Goal: Information Seeking & Learning: Learn about a topic

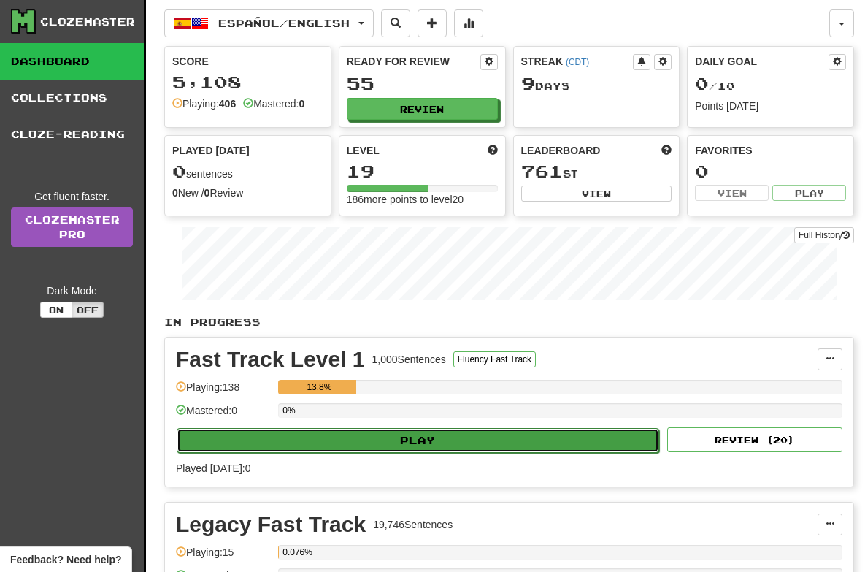
click at [399, 437] on button "Play" at bounding box center [418, 440] width 483 height 25
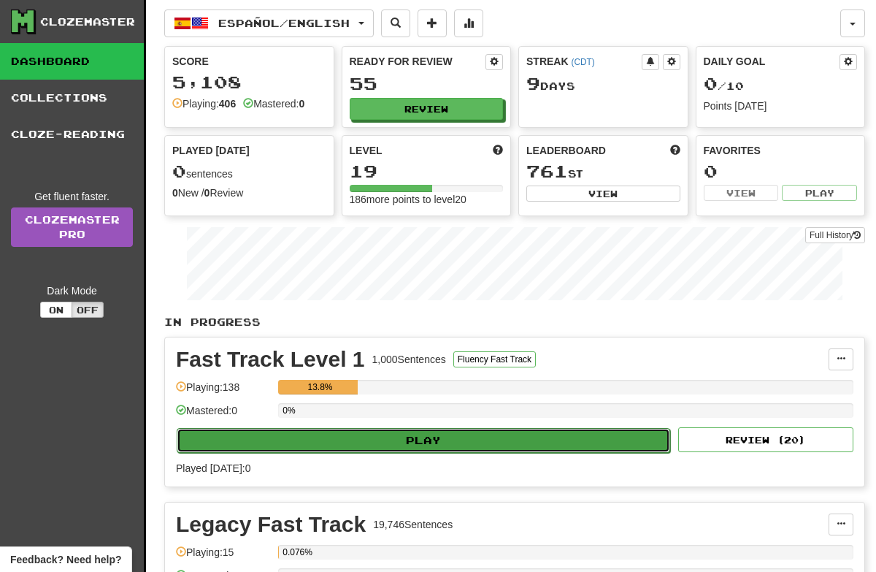
select select "**"
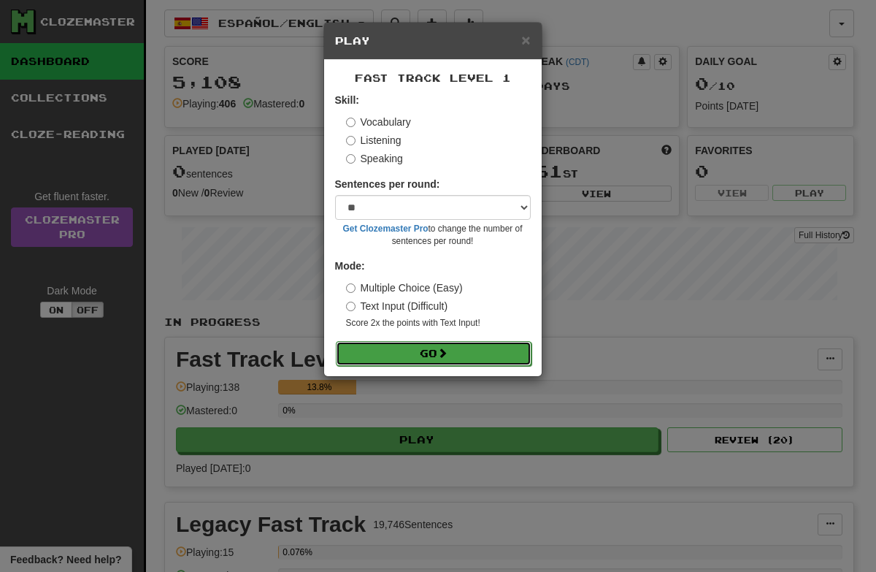
click at [402, 347] on button "Go" at bounding box center [434, 353] width 196 height 25
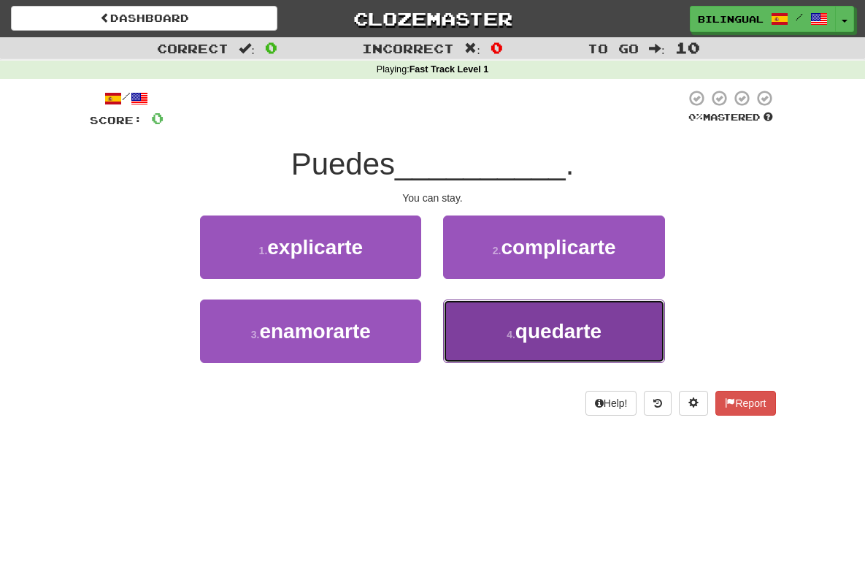
click at [512, 335] on button "4 . quedarte" at bounding box center [553, 331] width 221 height 64
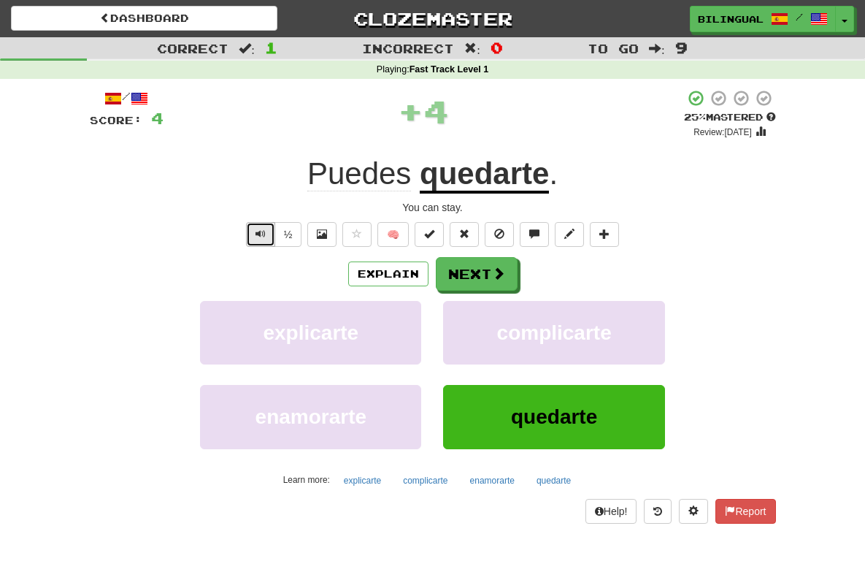
click at [260, 235] on span "Text-to-speech controls" at bounding box center [261, 234] width 10 height 10
click at [606, 64] on div "Playing : Fast Track Level 1" at bounding box center [432, 70] width 865 height 13
click at [262, 234] on span "Text-to-speech controls" at bounding box center [261, 234] width 10 height 10
click at [483, 279] on button "Next" at bounding box center [478, 275] width 82 height 34
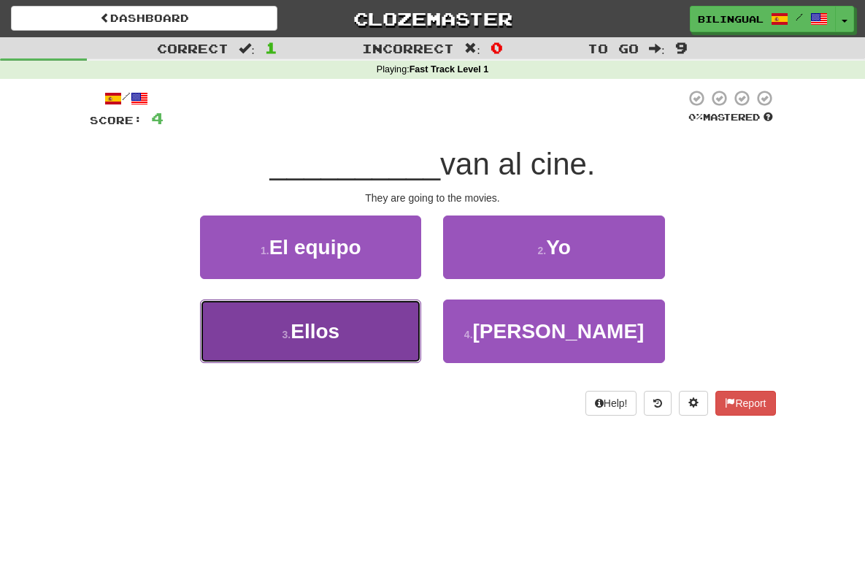
click at [358, 330] on button "3 . Ellos" at bounding box center [310, 331] width 221 height 64
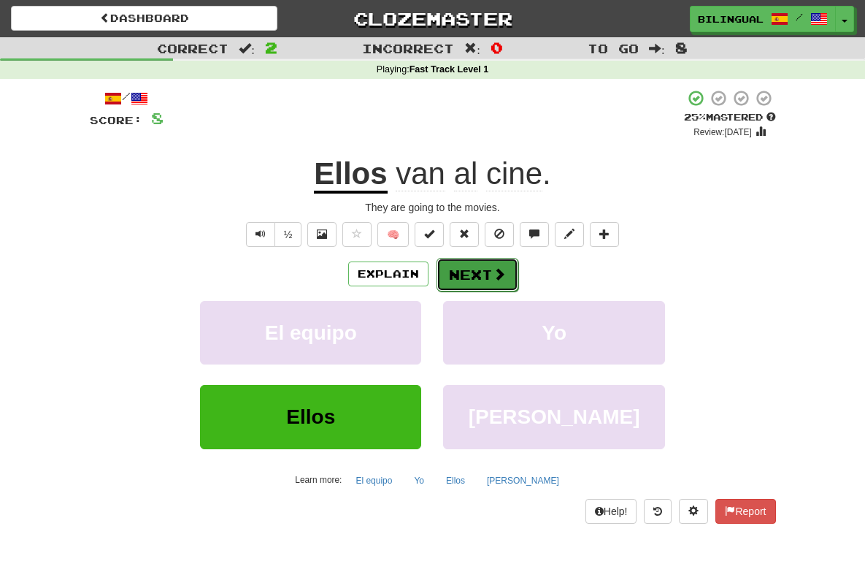
click at [486, 272] on button "Next" at bounding box center [478, 275] width 82 height 34
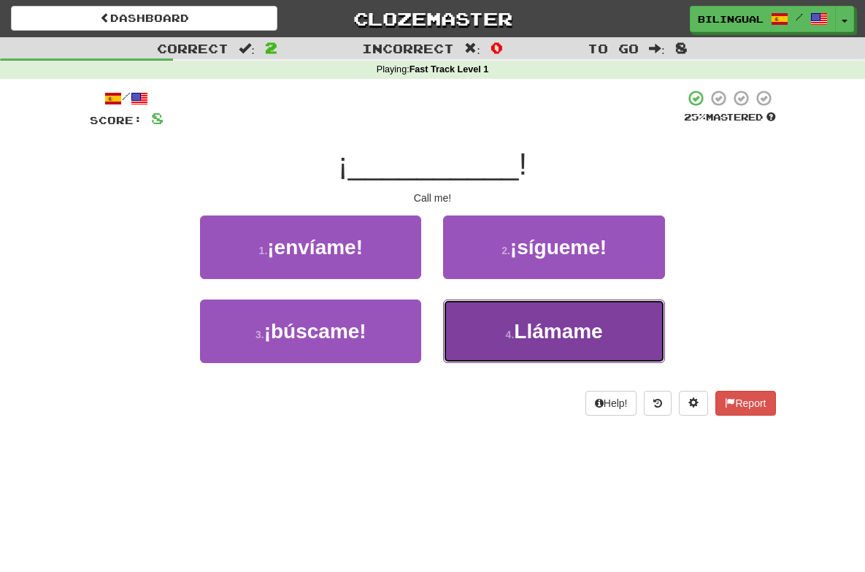
click at [567, 338] on span "Llámame" at bounding box center [558, 331] width 88 height 23
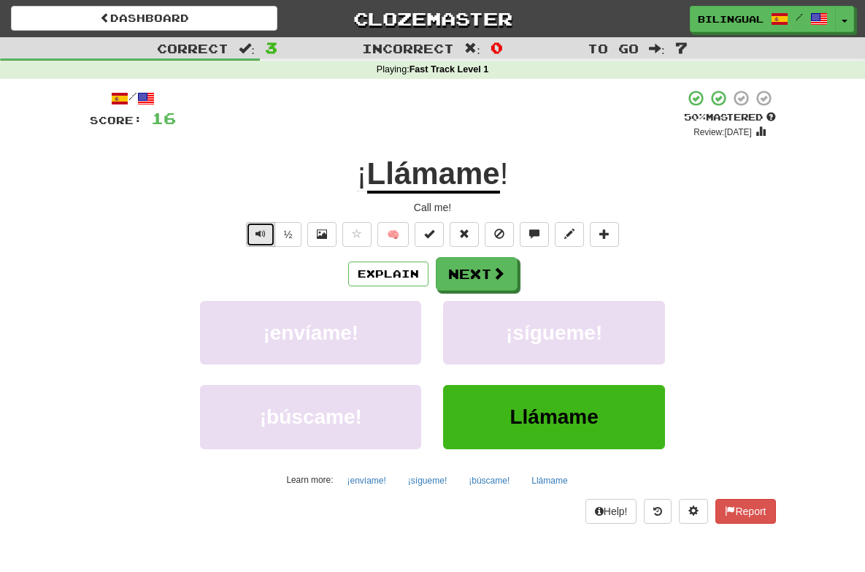
click at [259, 237] on span "Text-to-speech controls" at bounding box center [261, 234] width 10 height 10
click at [475, 280] on button "Next" at bounding box center [478, 275] width 82 height 34
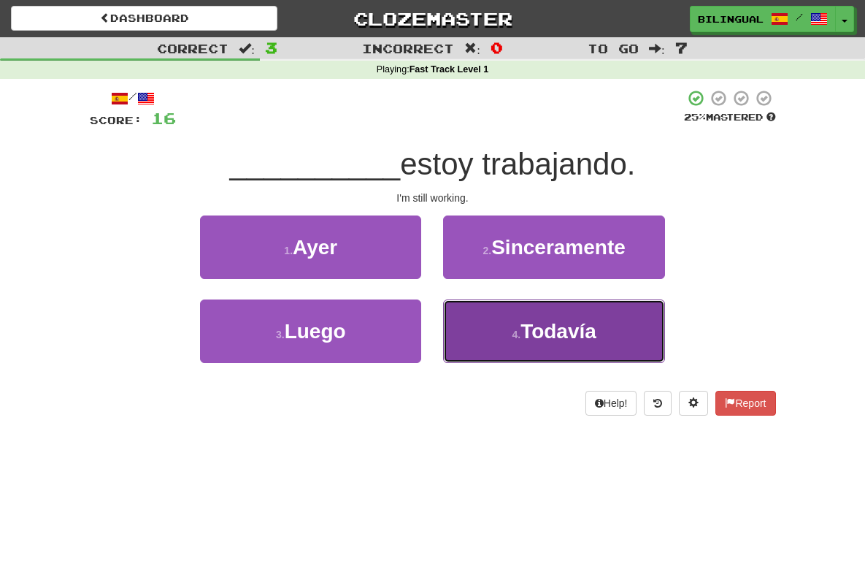
click at [521, 329] on small "4 ." at bounding box center [516, 335] width 9 height 12
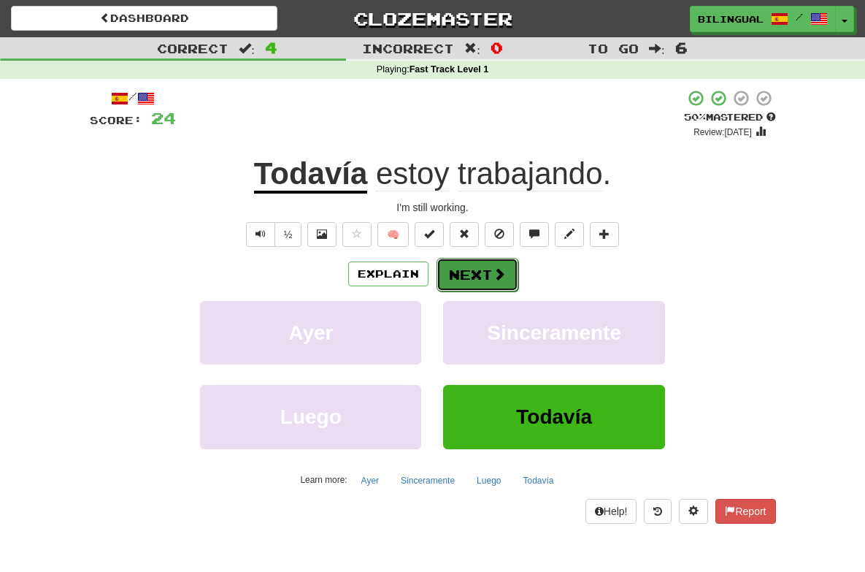
click at [472, 280] on button "Next" at bounding box center [478, 275] width 82 height 34
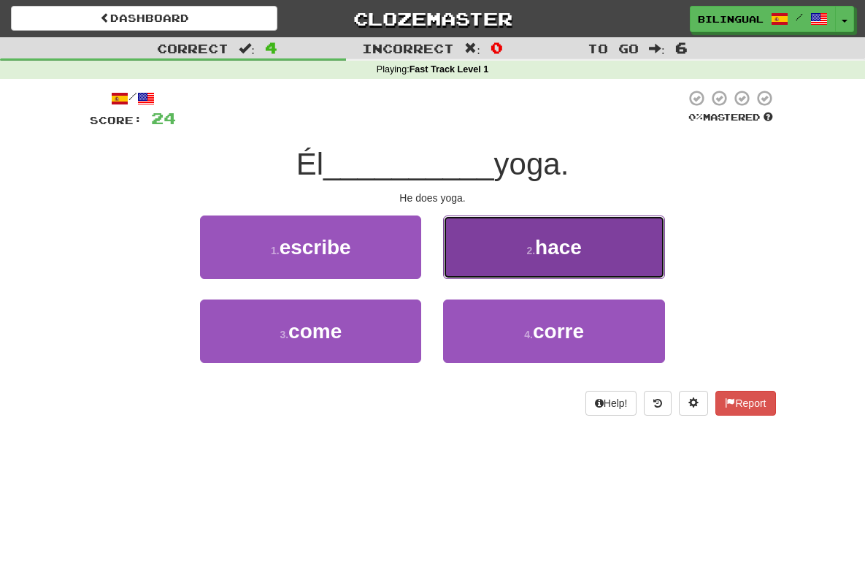
click at [533, 265] on button "2 . hace" at bounding box center [553, 247] width 221 height 64
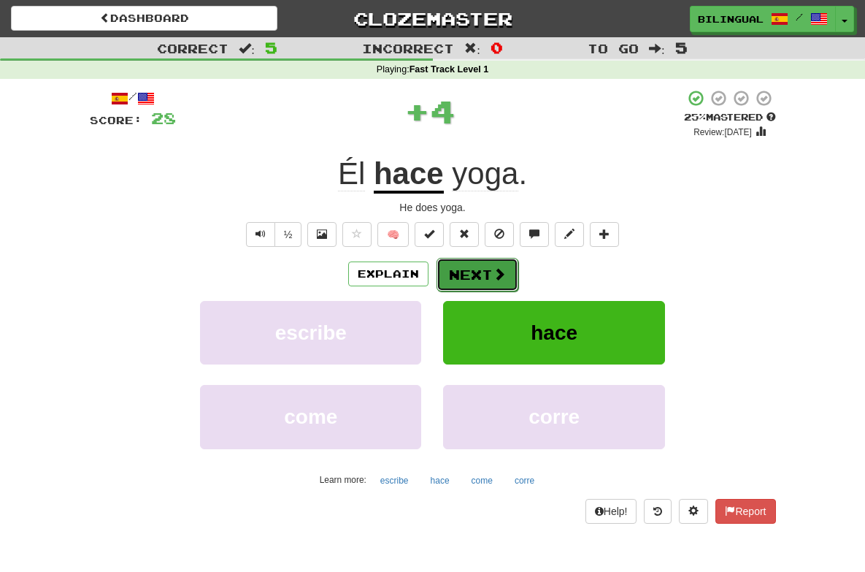
click at [485, 269] on button "Next" at bounding box center [478, 275] width 82 height 34
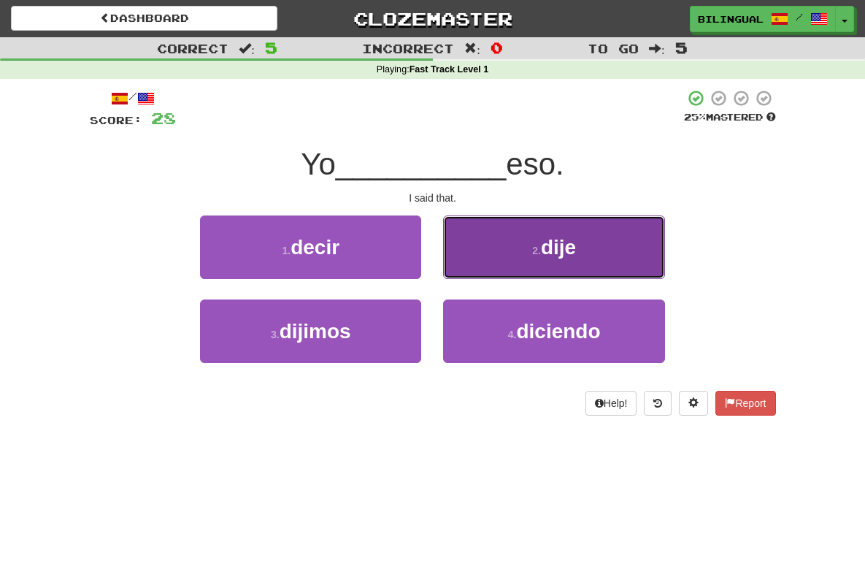
click at [514, 247] on button "2 . dije" at bounding box center [553, 247] width 221 height 64
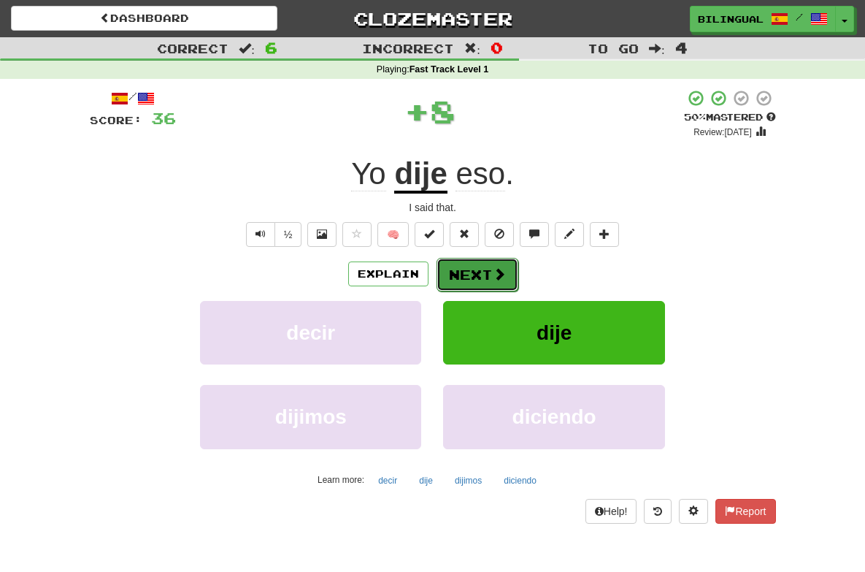
click at [482, 278] on button "Next" at bounding box center [478, 275] width 82 height 34
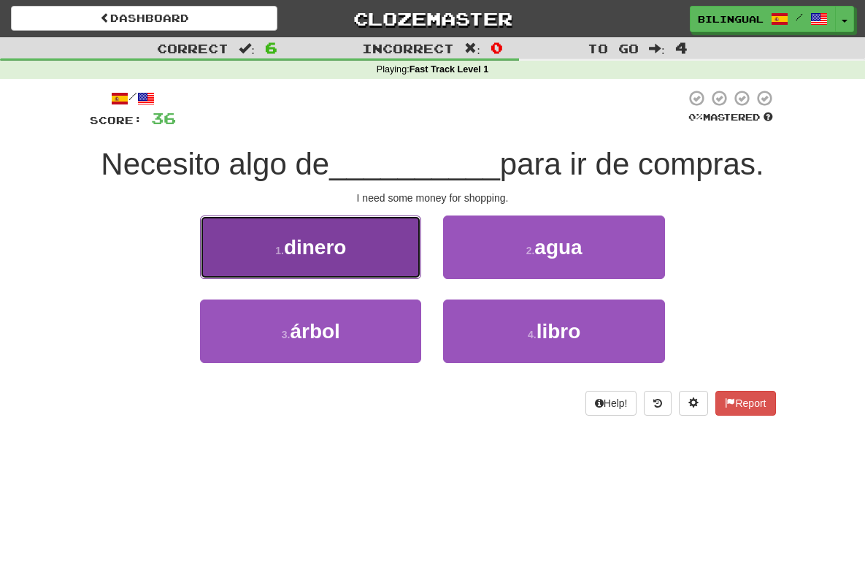
click at [368, 252] on button "1 . dinero" at bounding box center [310, 247] width 221 height 64
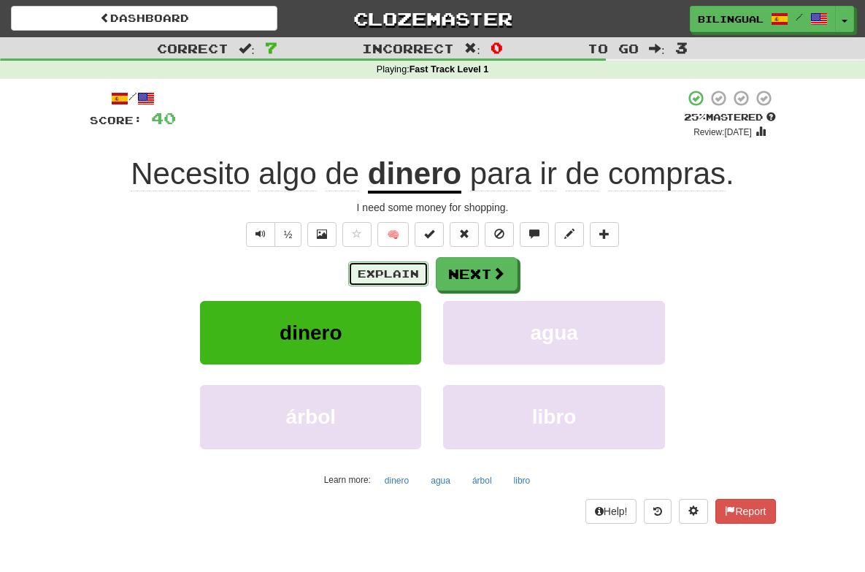
click at [408, 270] on button "Explain" at bounding box center [388, 273] width 80 height 25
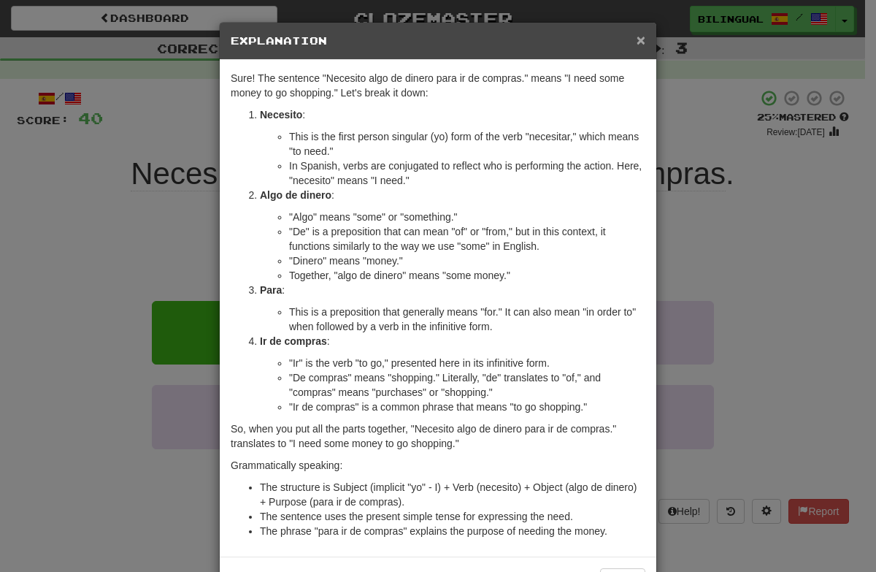
click at [637, 38] on span "×" at bounding box center [641, 39] width 9 height 17
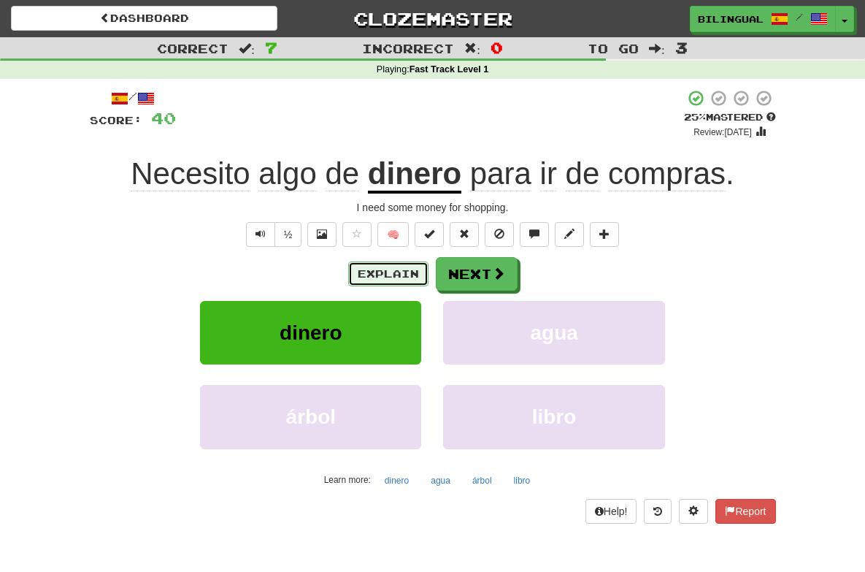
click at [398, 274] on button "Explain" at bounding box center [388, 273] width 80 height 25
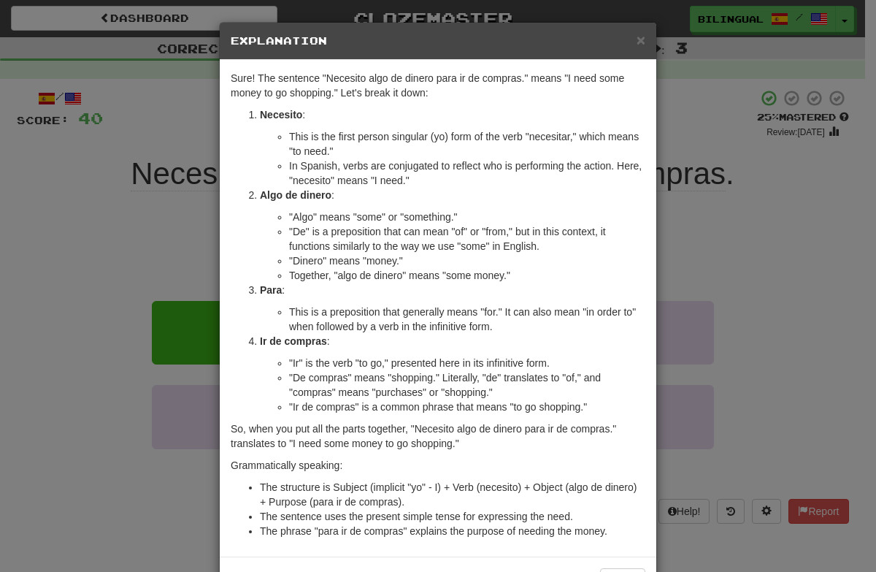
click at [625, 36] on h5 "Explanation" at bounding box center [438, 41] width 415 height 15
click at [640, 42] on div "× Explanation" at bounding box center [438, 41] width 437 height 37
click at [637, 42] on span "×" at bounding box center [641, 39] width 9 height 17
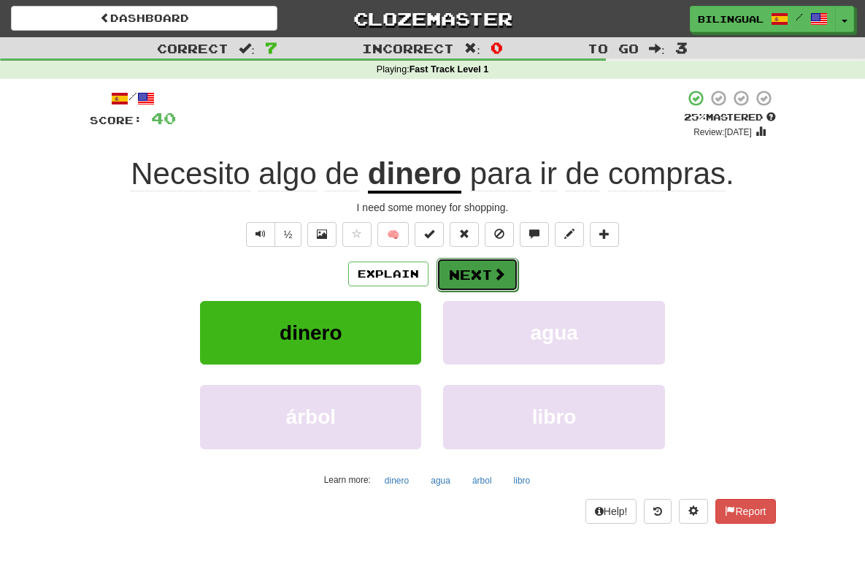
click at [481, 276] on button "Next" at bounding box center [478, 275] width 82 height 34
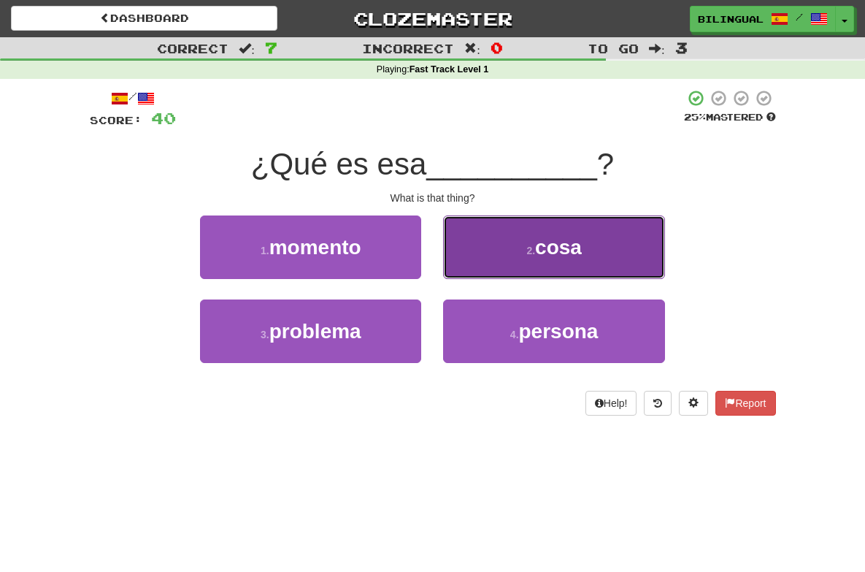
click at [527, 242] on button "2 . cosa" at bounding box center [553, 247] width 221 height 64
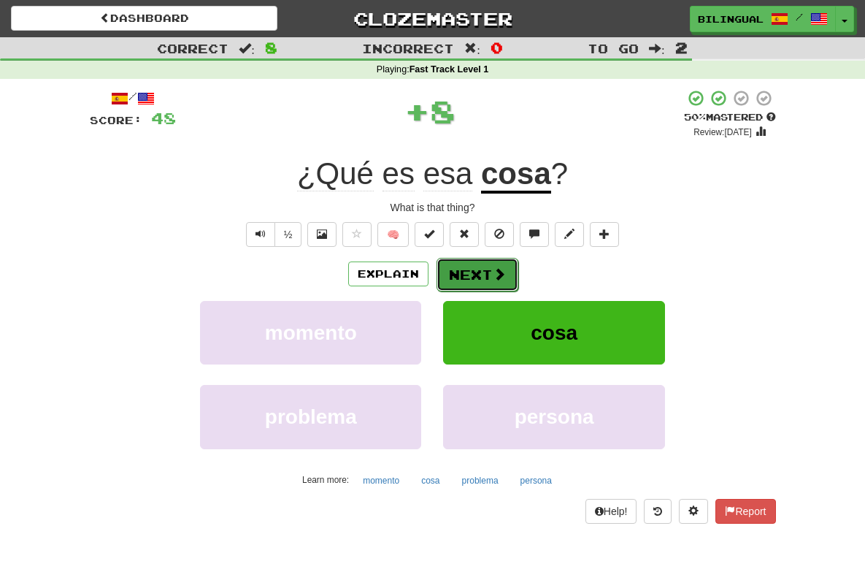
click at [478, 273] on button "Next" at bounding box center [478, 275] width 82 height 34
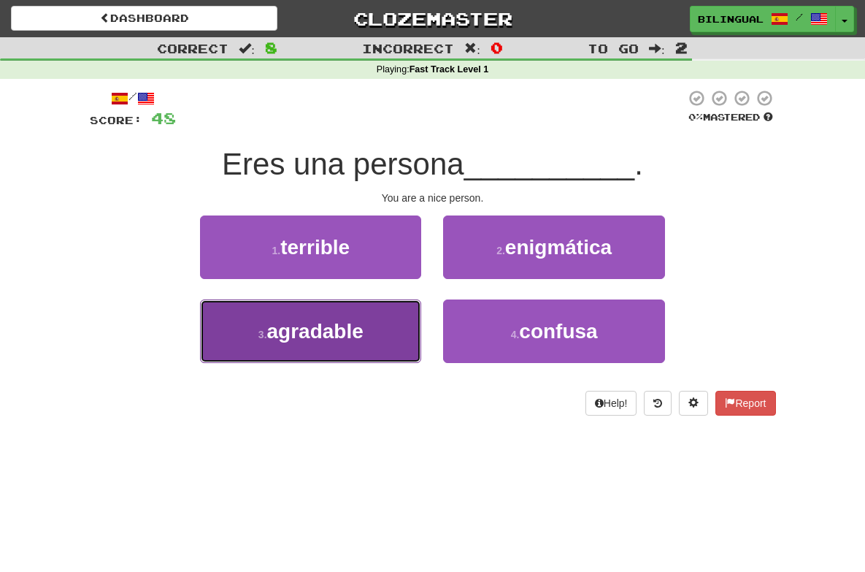
click at [364, 315] on button "3 . agradable" at bounding box center [310, 331] width 221 height 64
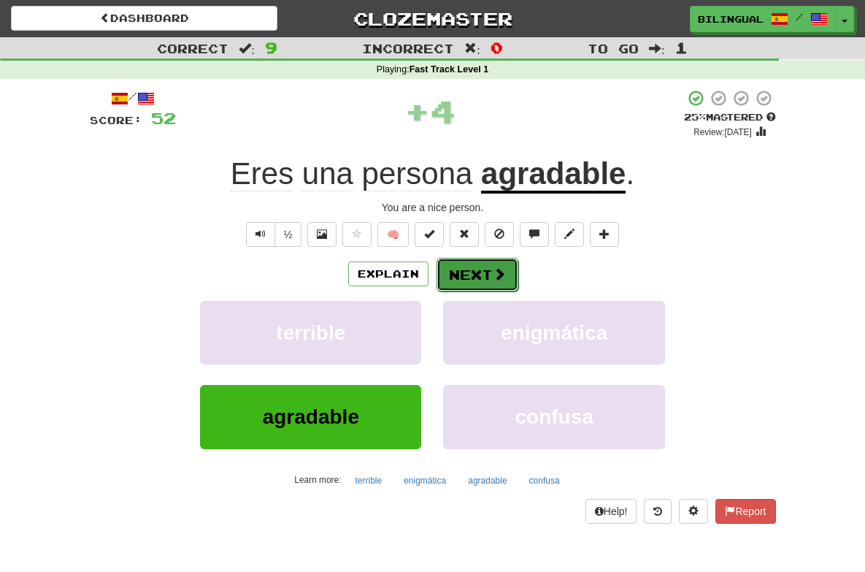
click at [475, 278] on button "Next" at bounding box center [478, 275] width 82 height 34
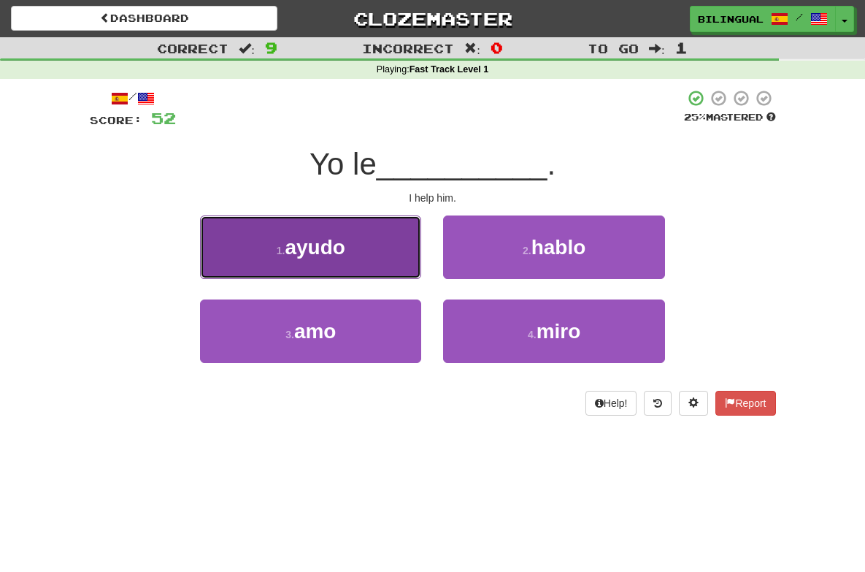
click at [385, 251] on button "1 . ayudo" at bounding box center [310, 247] width 221 height 64
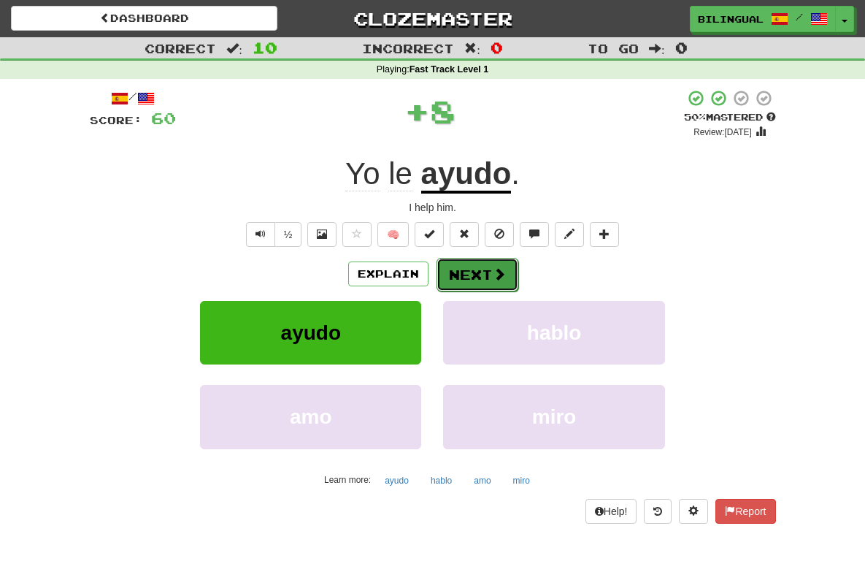
click at [475, 267] on button "Next" at bounding box center [478, 275] width 82 height 34
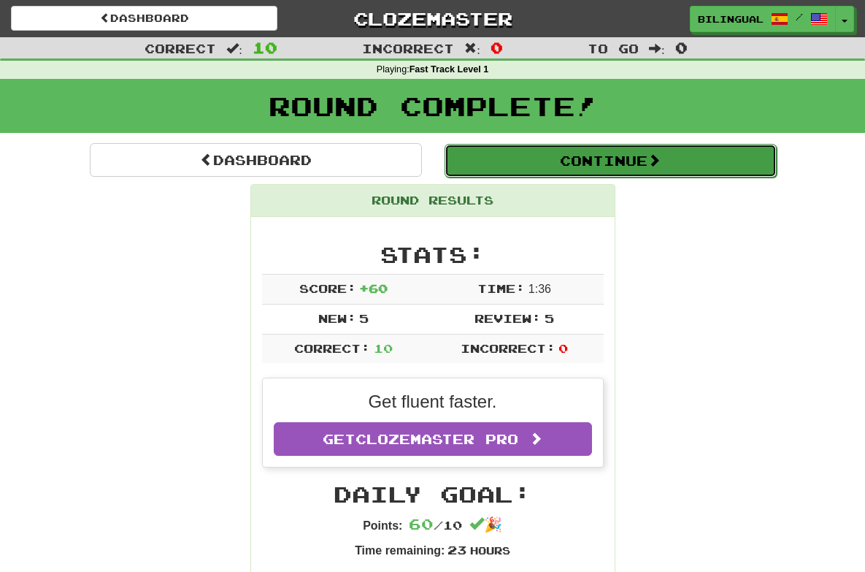
click at [543, 162] on button "Continue" at bounding box center [611, 161] width 332 height 34
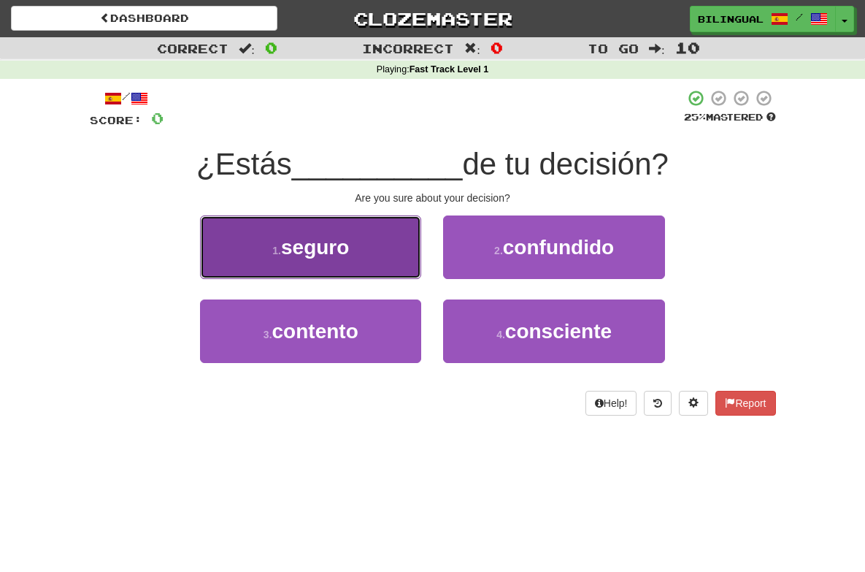
click at [375, 247] on button "1 . seguro" at bounding box center [310, 247] width 221 height 64
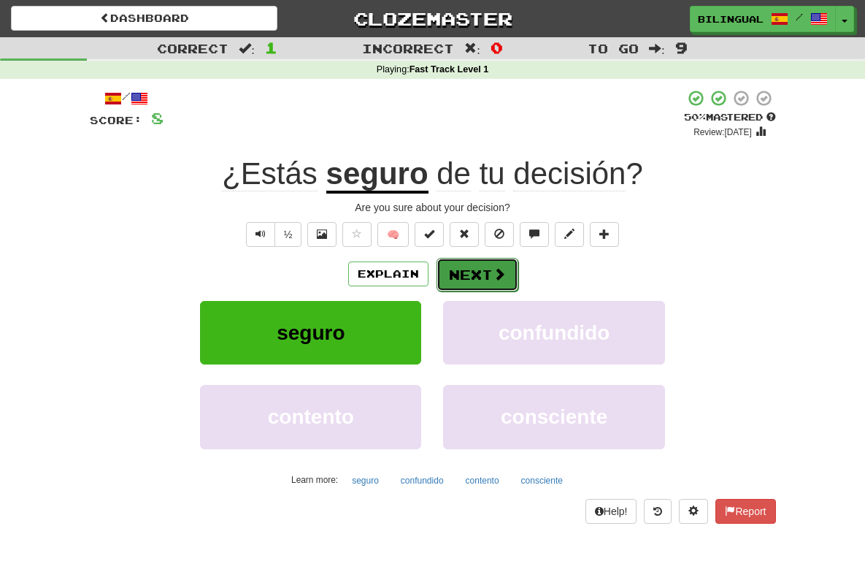
click at [461, 275] on button "Next" at bounding box center [478, 275] width 82 height 34
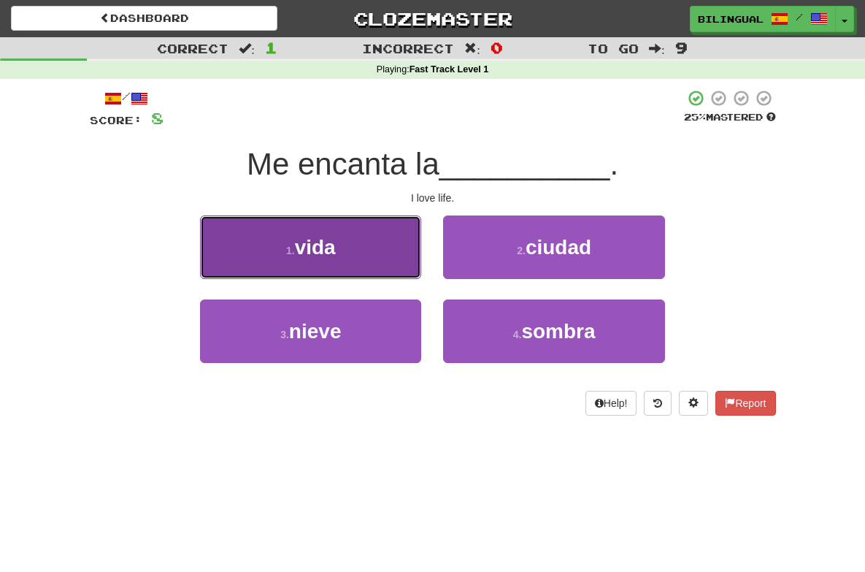
click at [371, 255] on button "1 . vida" at bounding box center [310, 247] width 221 height 64
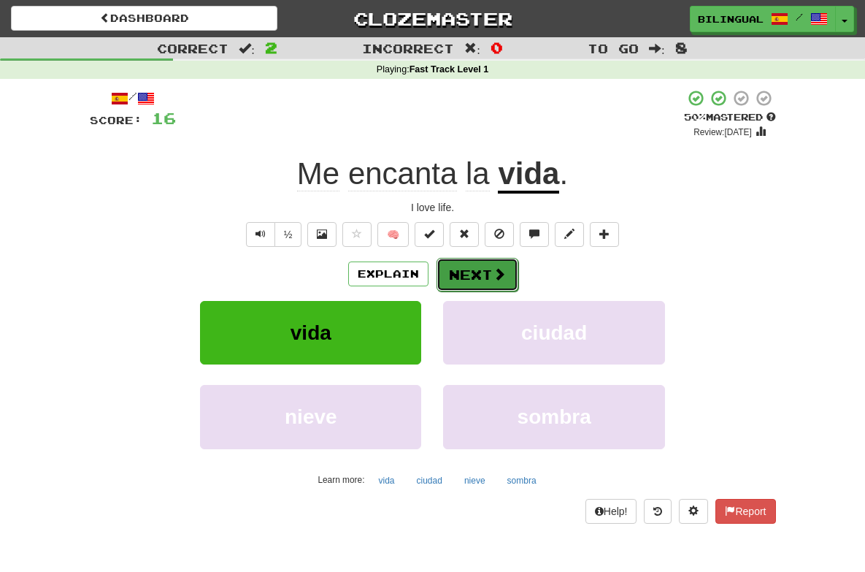
click at [470, 270] on button "Next" at bounding box center [478, 275] width 82 height 34
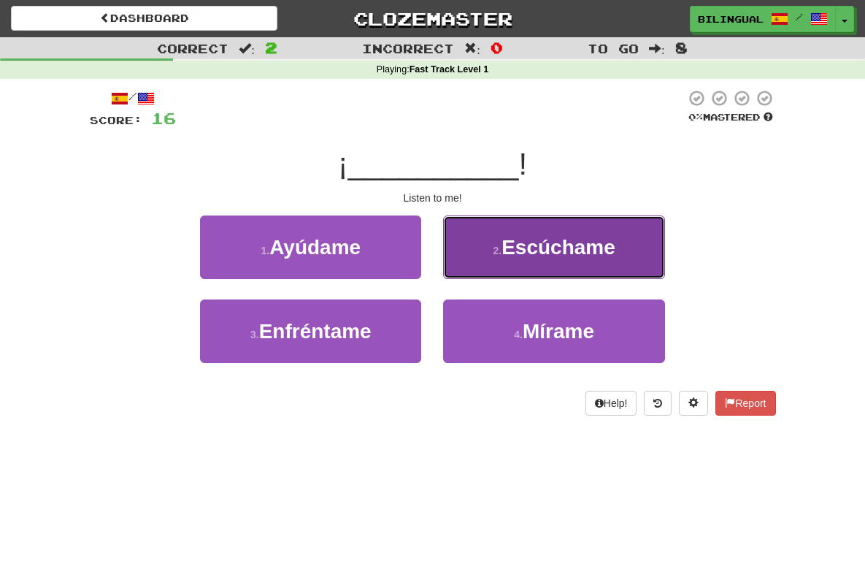
click at [529, 253] on span "Escúchame" at bounding box center [559, 247] width 114 height 23
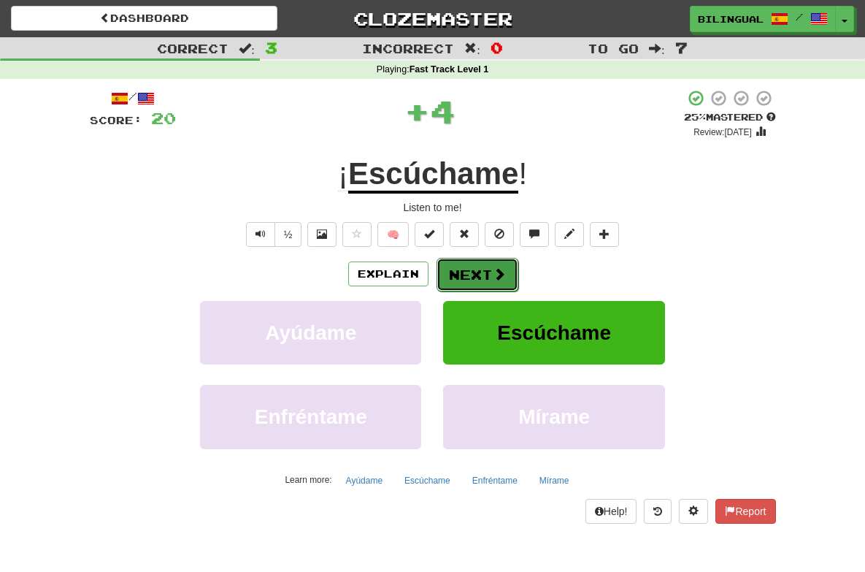
click at [470, 272] on button "Next" at bounding box center [478, 275] width 82 height 34
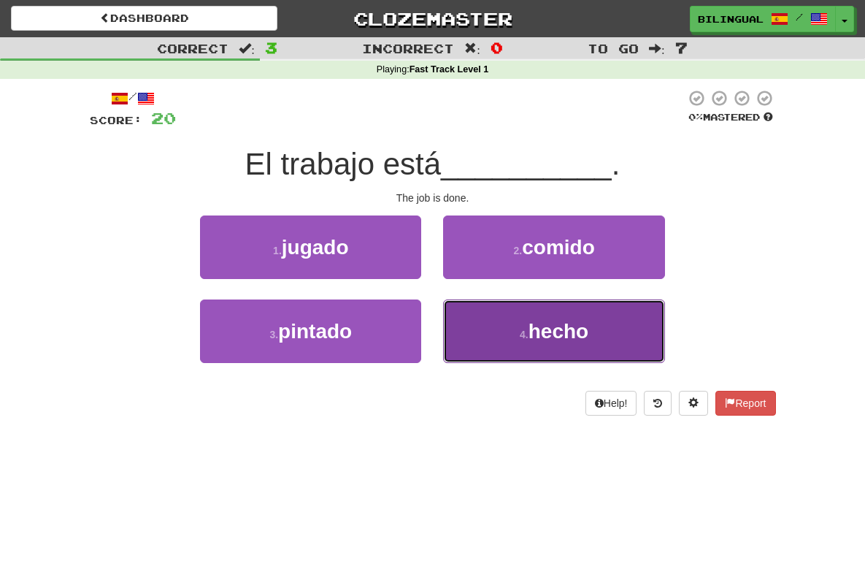
click at [513, 336] on button "4 . hecho" at bounding box center [553, 331] width 221 height 64
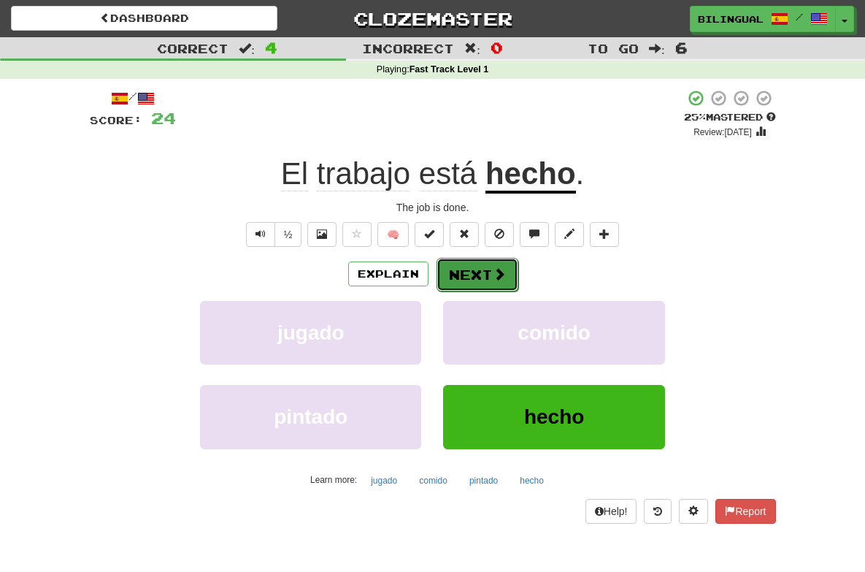
click at [481, 275] on button "Next" at bounding box center [478, 275] width 82 height 34
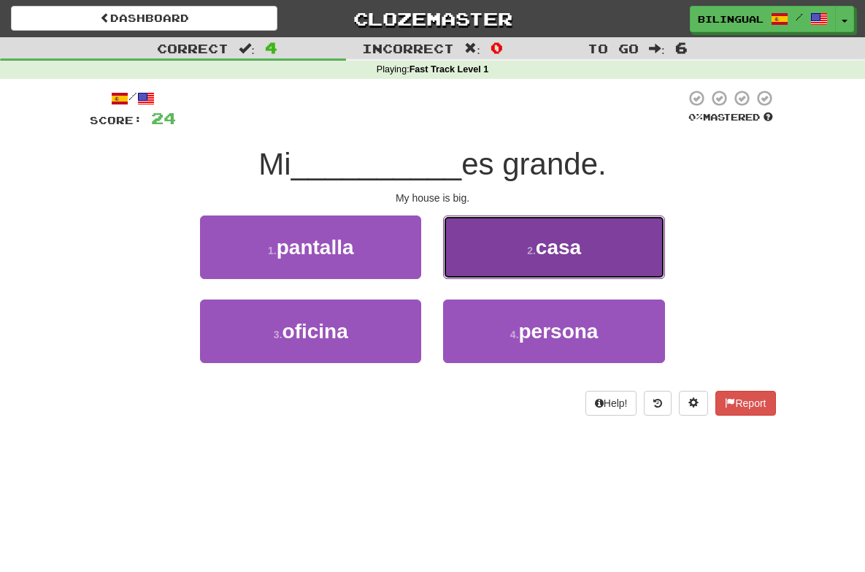
click at [505, 249] on button "2 . casa" at bounding box center [553, 247] width 221 height 64
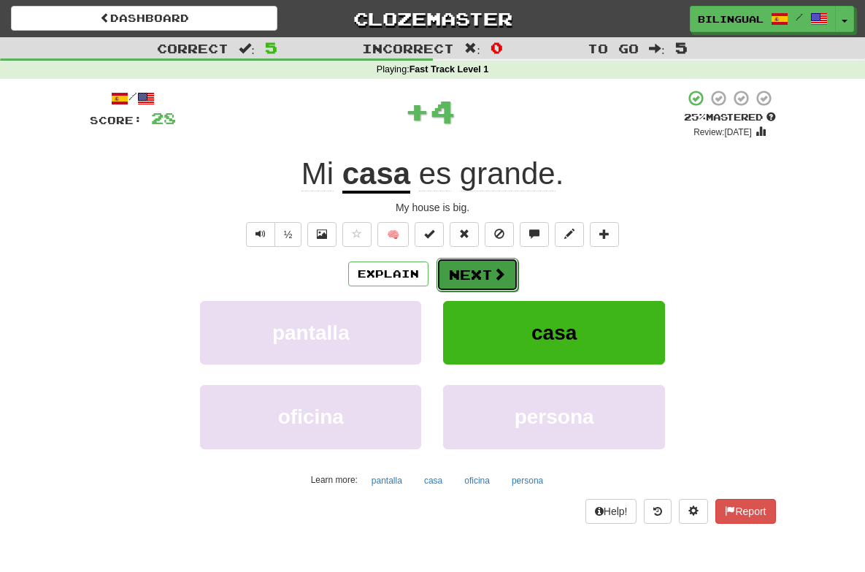
click at [476, 275] on button "Next" at bounding box center [478, 275] width 82 height 34
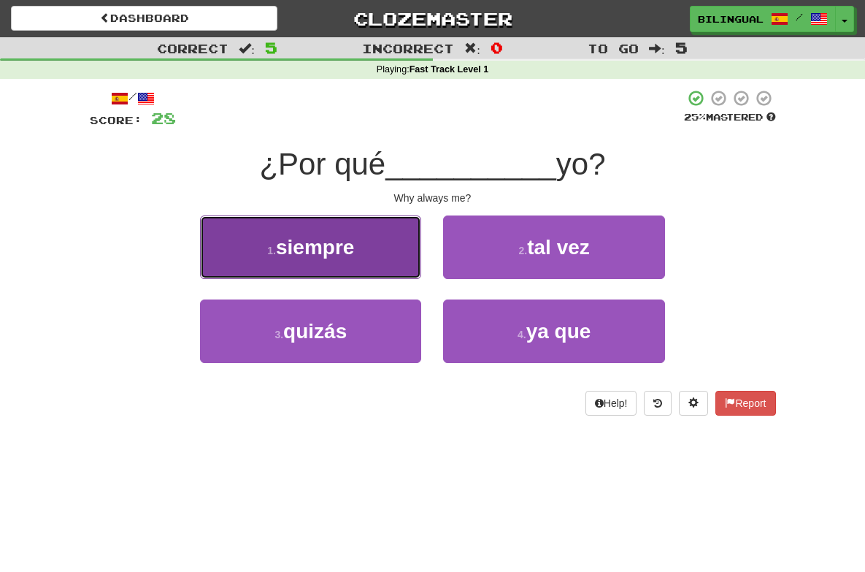
click at [391, 248] on button "1 . siempre" at bounding box center [310, 247] width 221 height 64
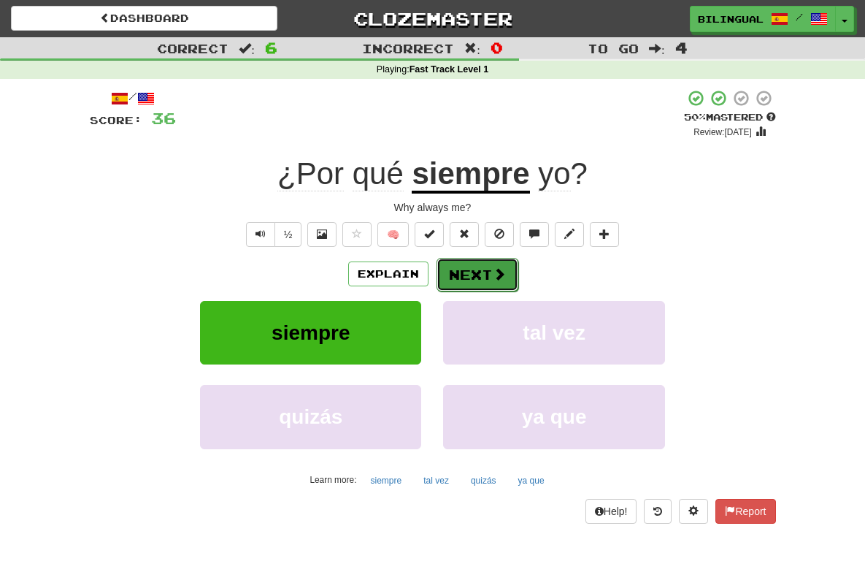
click at [483, 272] on button "Next" at bounding box center [478, 275] width 82 height 34
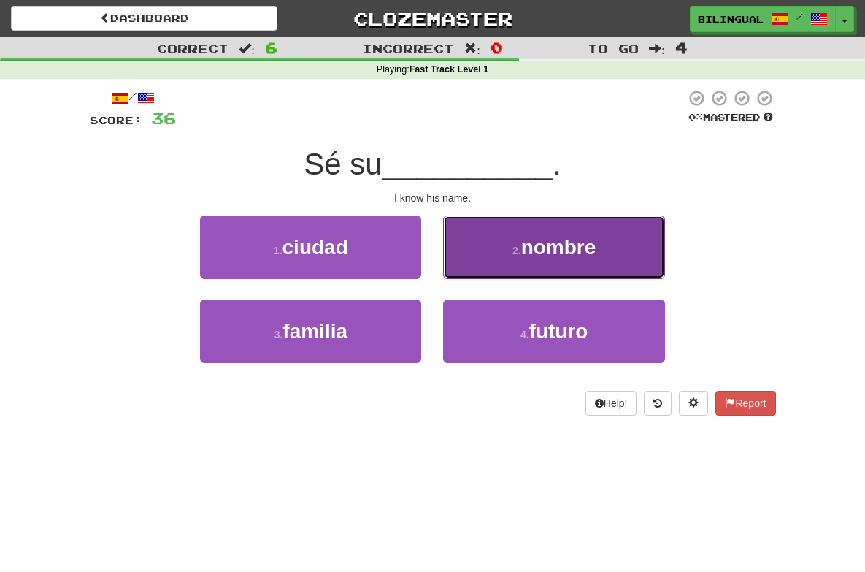
click at [487, 247] on button "2 . nombre" at bounding box center [553, 247] width 221 height 64
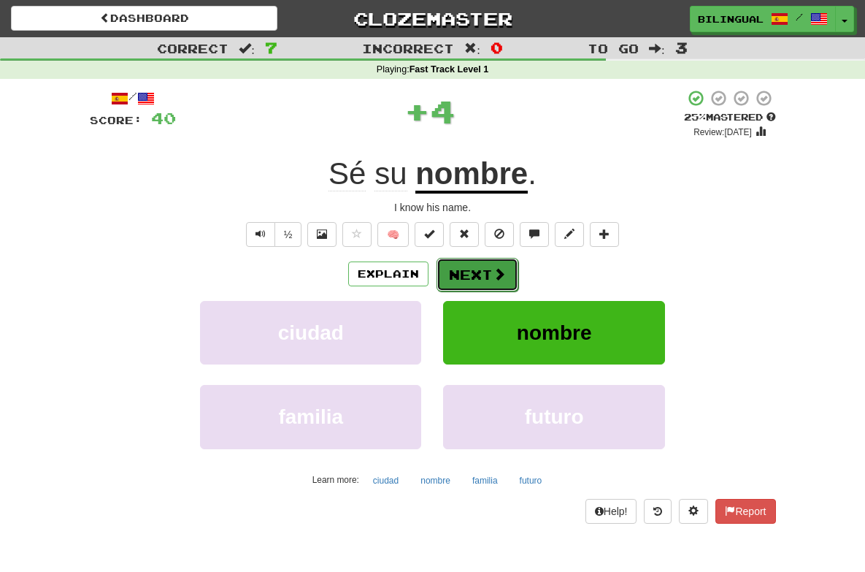
click at [483, 272] on button "Next" at bounding box center [478, 275] width 82 height 34
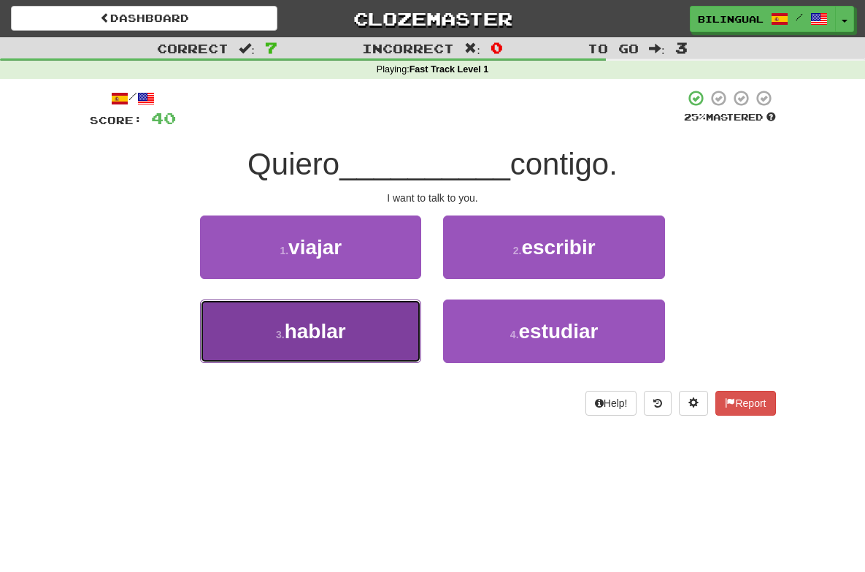
click at [367, 329] on button "3 . hablar" at bounding box center [310, 331] width 221 height 64
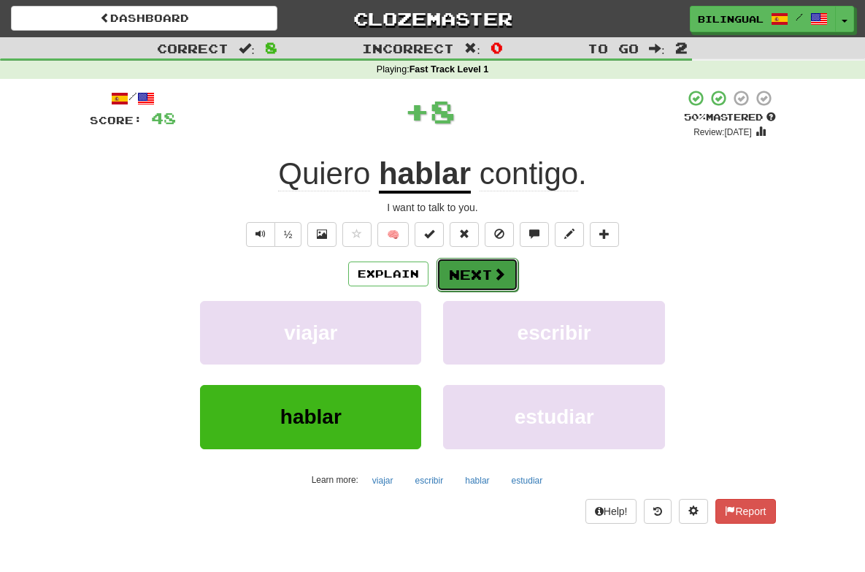
click at [480, 267] on button "Next" at bounding box center [478, 275] width 82 height 34
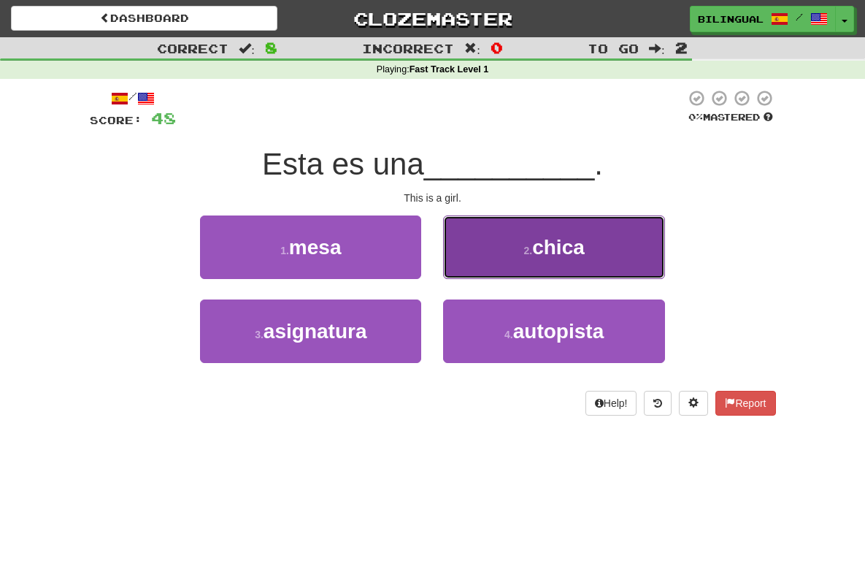
click at [513, 242] on button "2 . chica" at bounding box center [553, 247] width 221 height 64
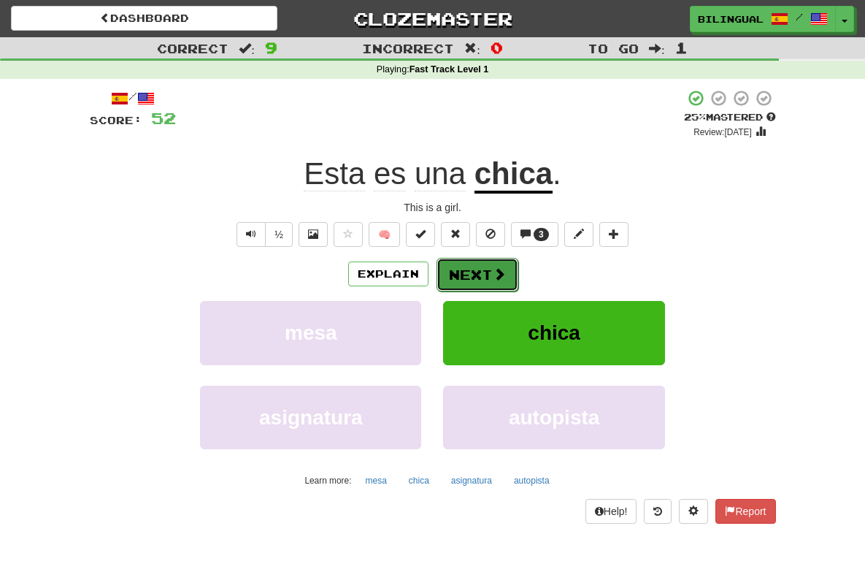
click at [476, 273] on button "Next" at bounding box center [478, 275] width 82 height 34
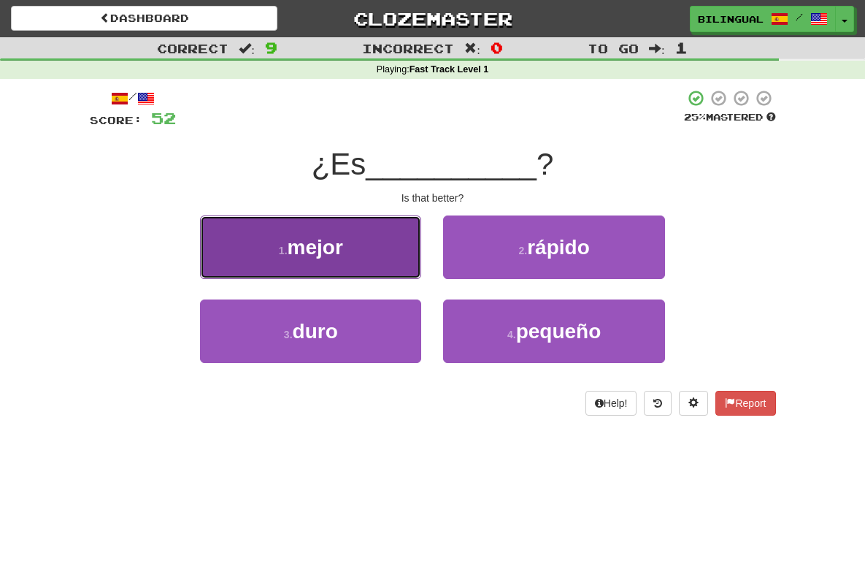
click at [380, 253] on button "1 . mejor" at bounding box center [310, 247] width 221 height 64
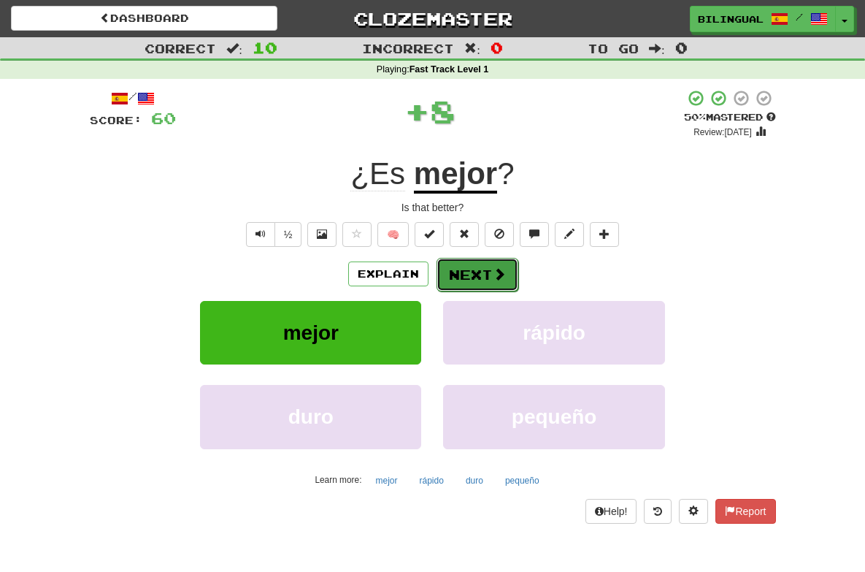
click at [473, 270] on button "Next" at bounding box center [478, 275] width 82 height 34
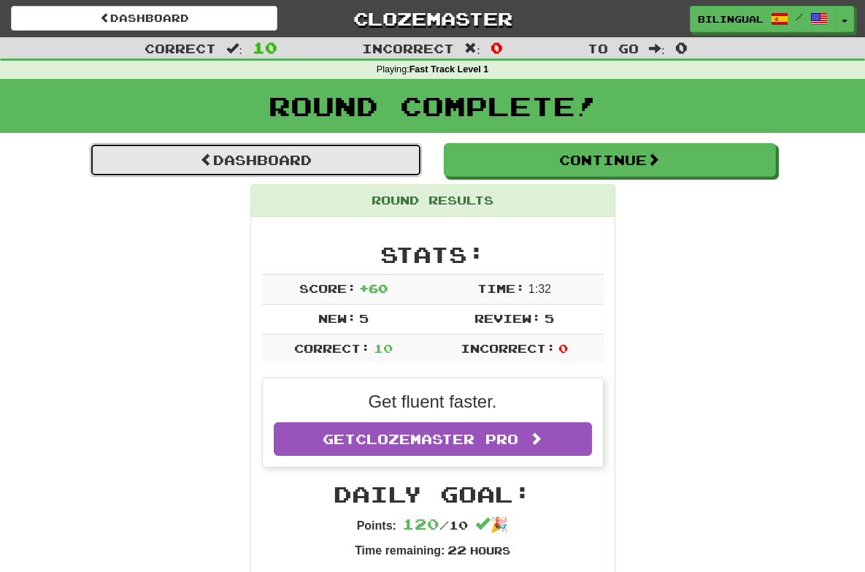
click at [291, 158] on link "Dashboard" at bounding box center [256, 160] width 332 height 34
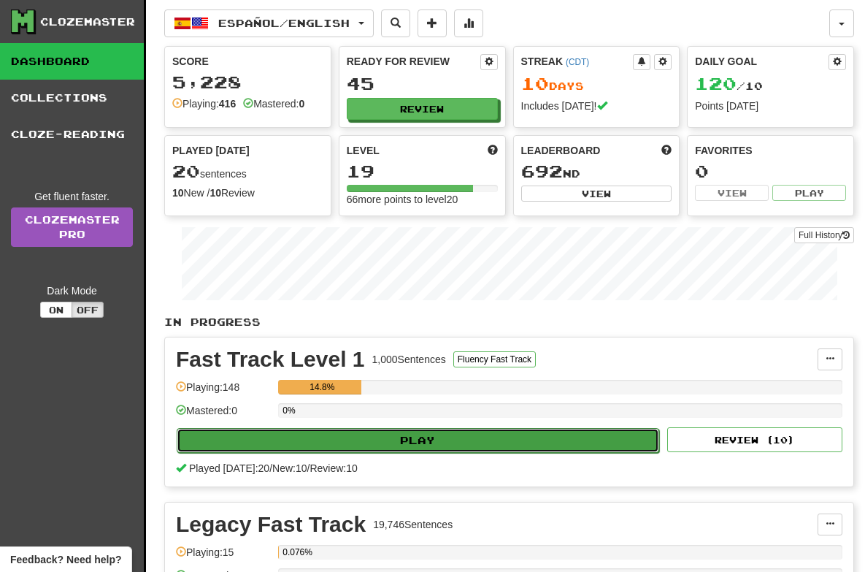
click at [413, 435] on button "Play" at bounding box center [418, 440] width 483 height 25
select select "**"
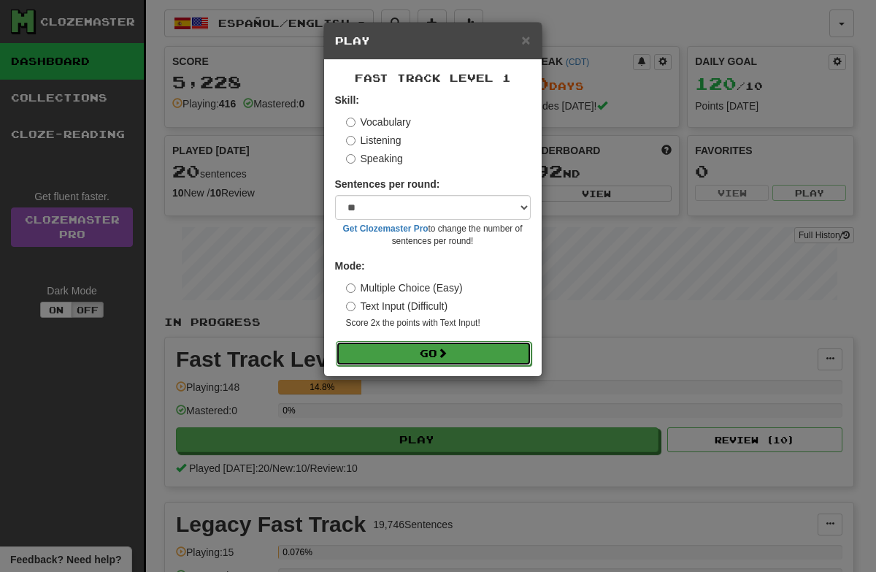
click at [426, 349] on button "Go" at bounding box center [434, 353] width 196 height 25
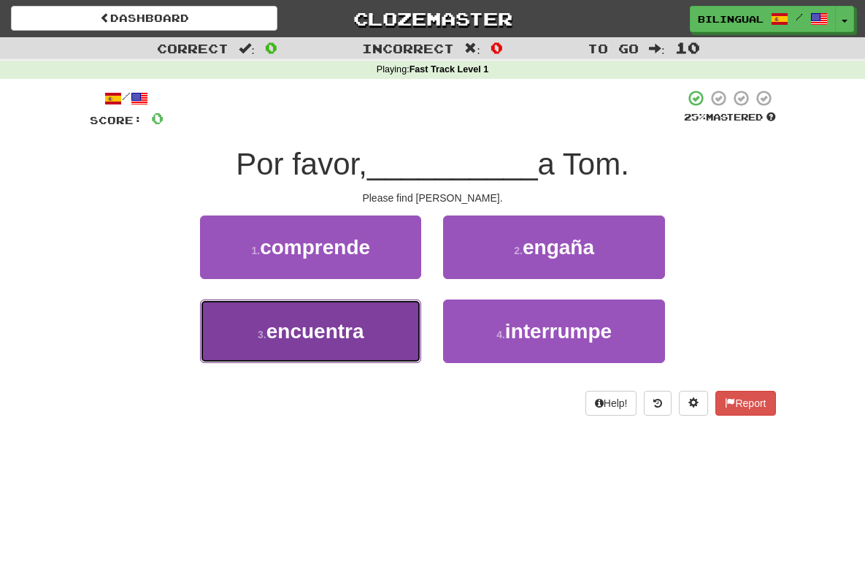
click at [328, 335] on span "encuentra" at bounding box center [316, 331] width 98 height 23
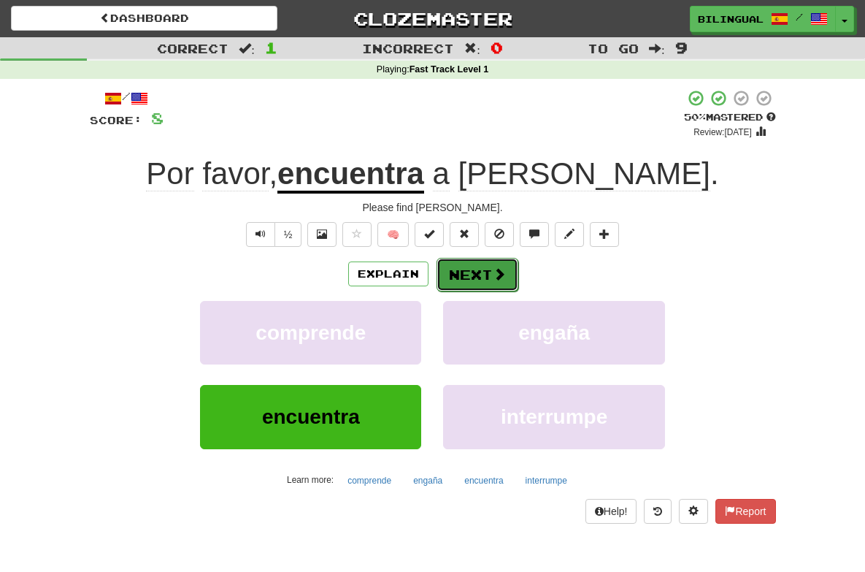
click at [482, 278] on button "Next" at bounding box center [478, 275] width 82 height 34
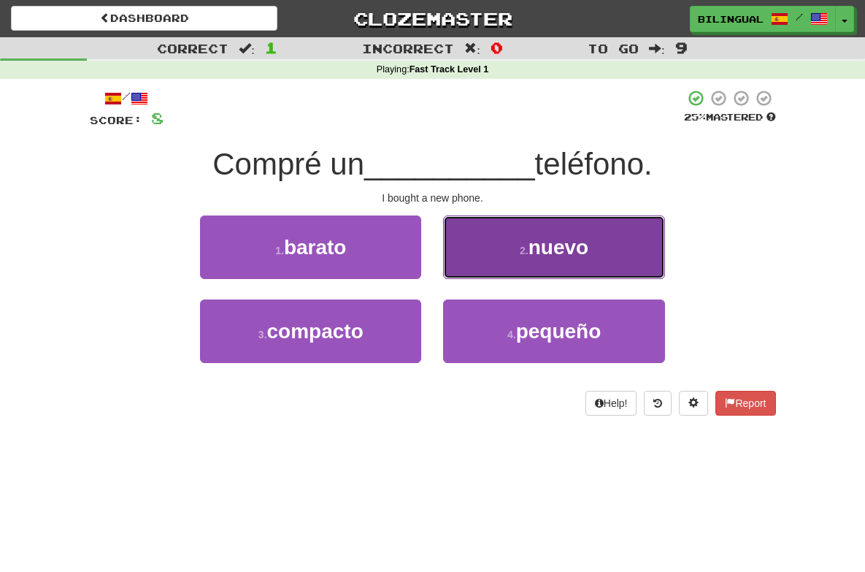
click at [539, 245] on button "2 . nuevo" at bounding box center [553, 247] width 221 height 64
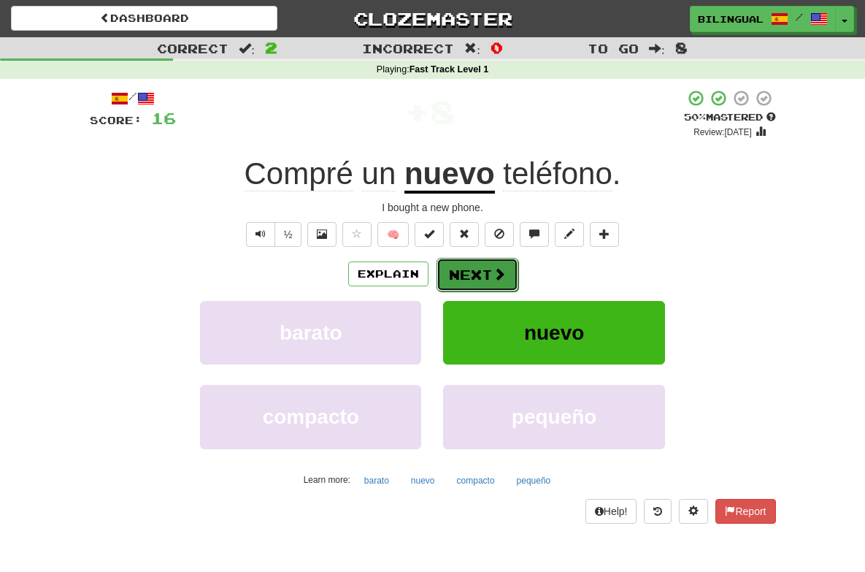
click at [481, 269] on button "Next" at bounding box center [478, 275] width 82 height 34
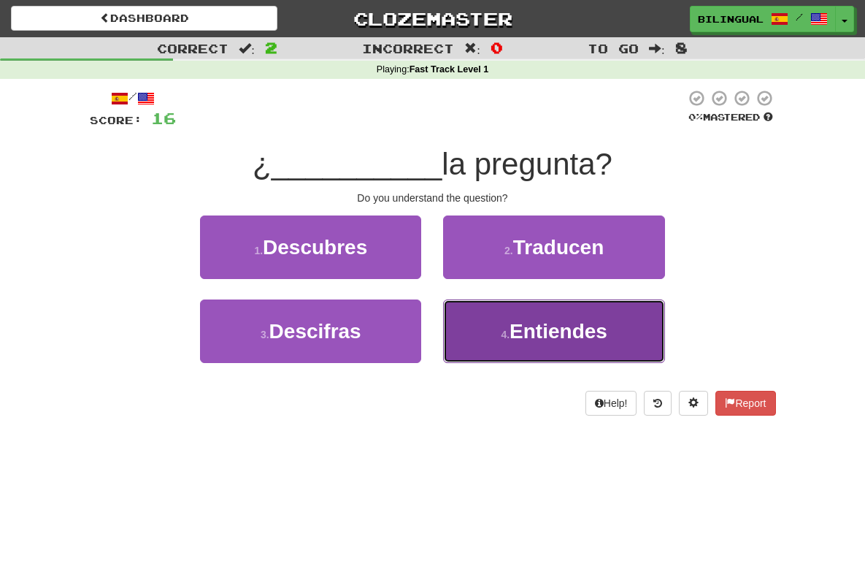
click at [567, 334] on span "Entiendes" at bounding box center [559, 331] width 98 height 23
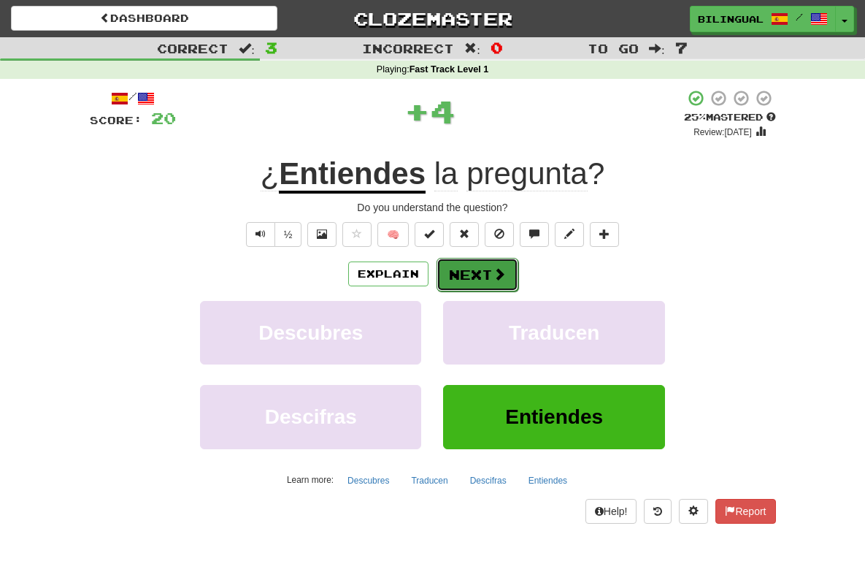
click at [489, 282] on button "Next" at bounding box center [478, 275] width 82 height 34
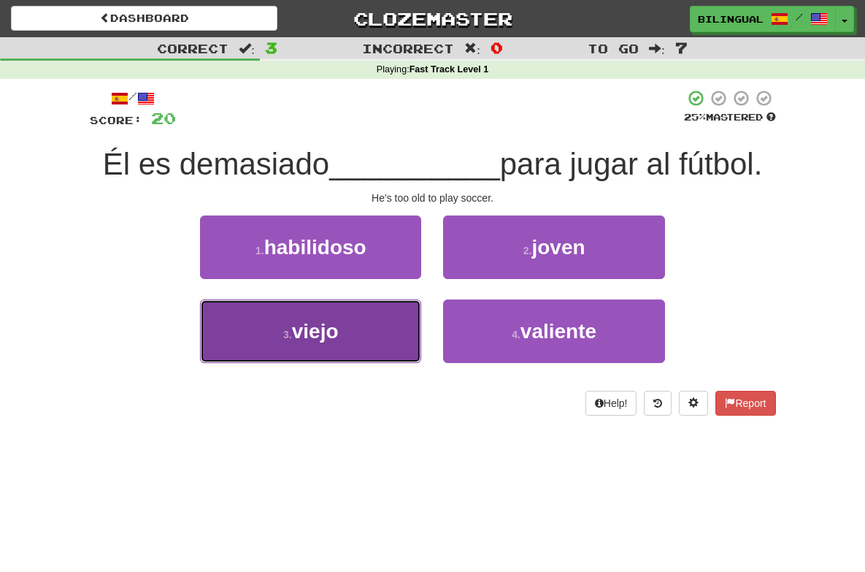
click at [371, 329] on button "3 . viejo" at bounding box center [310, 331] width 221 height 64
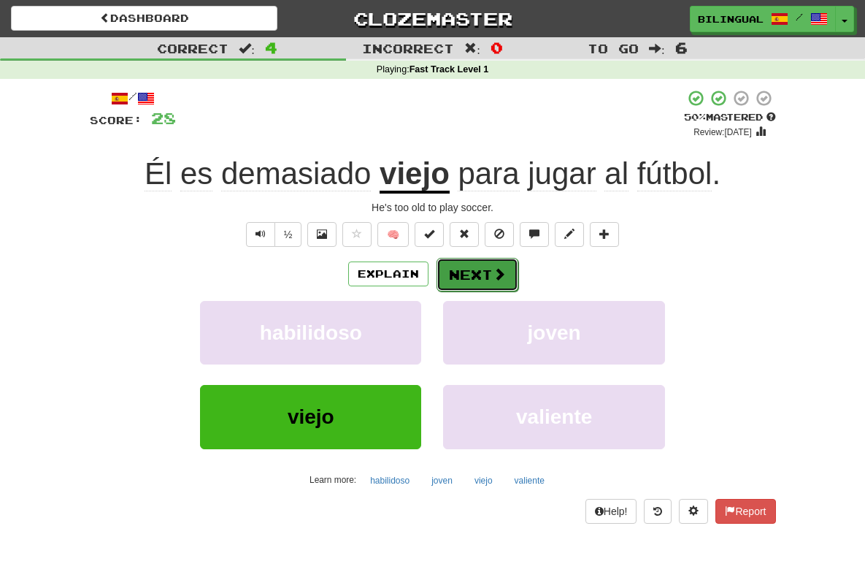
click at [468, 274] on button "Next" at bounding box center [478, 275] width 82 height 34
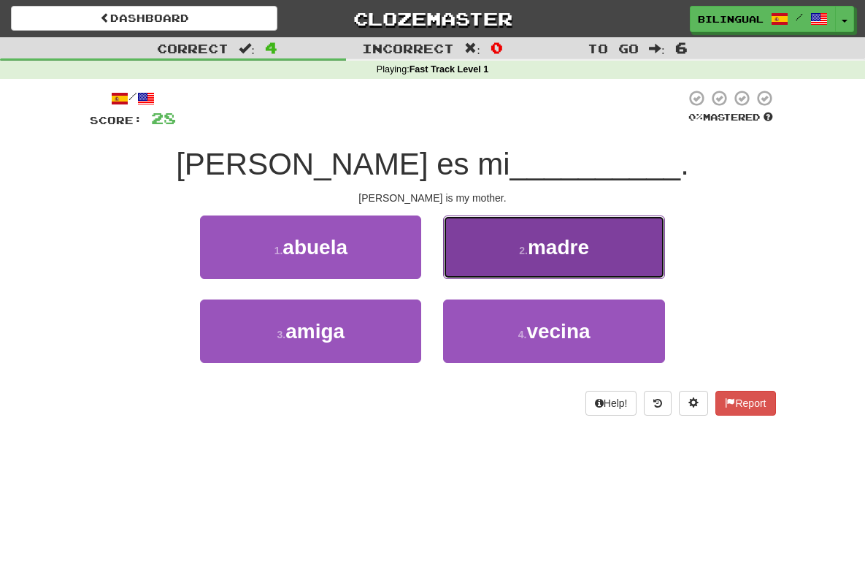
click at [511, 252] on button "2 . madre" at bounding box center [553, 247] width 221 height 64
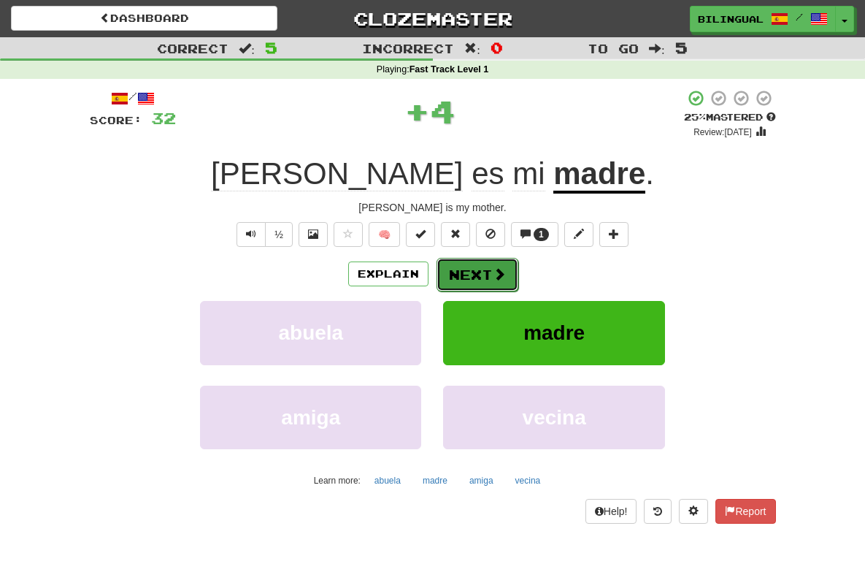
click at [483, 274] on button "Next" at bounding box center [478, 275] width 82 height 34
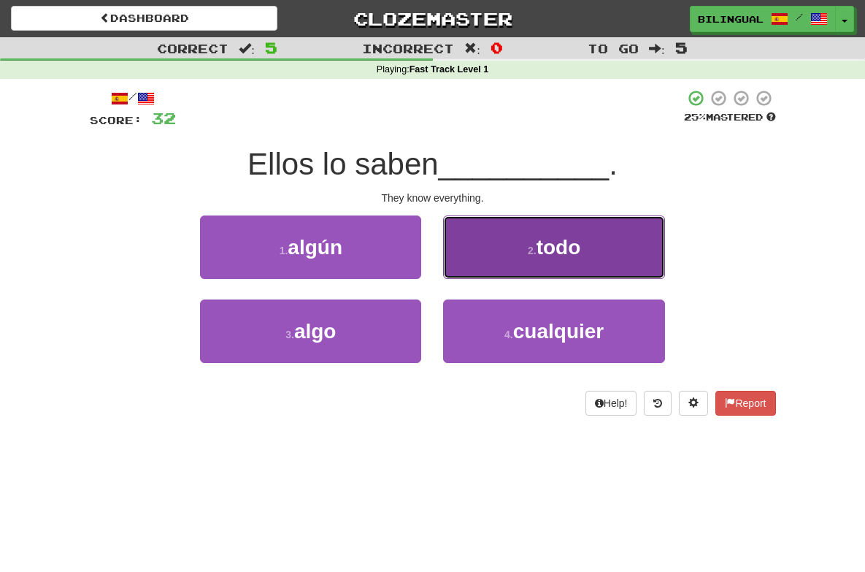
click at [521, 253] on button "2 . todo" at bounding box center [553, 247] width 221 height 64
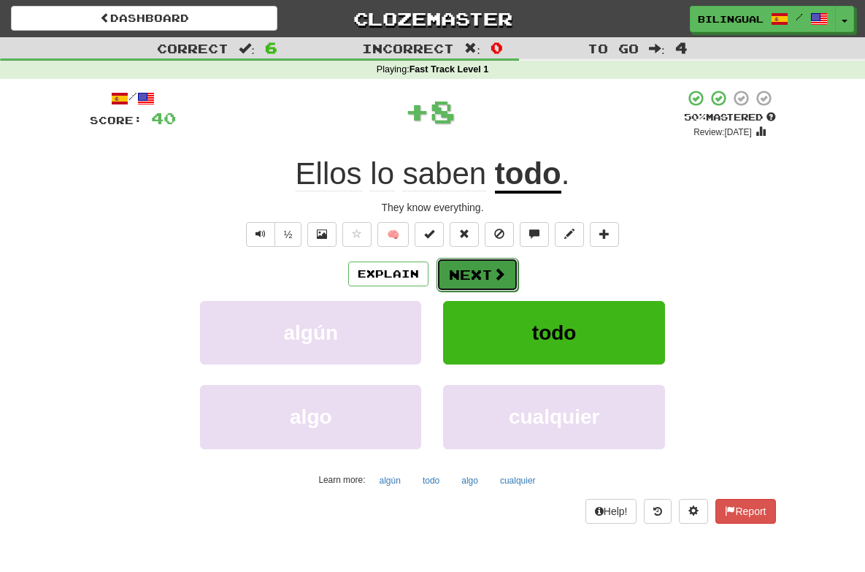
click at [483, 274] on button "Next" at bounding box center [478, 275] width 82 height 34
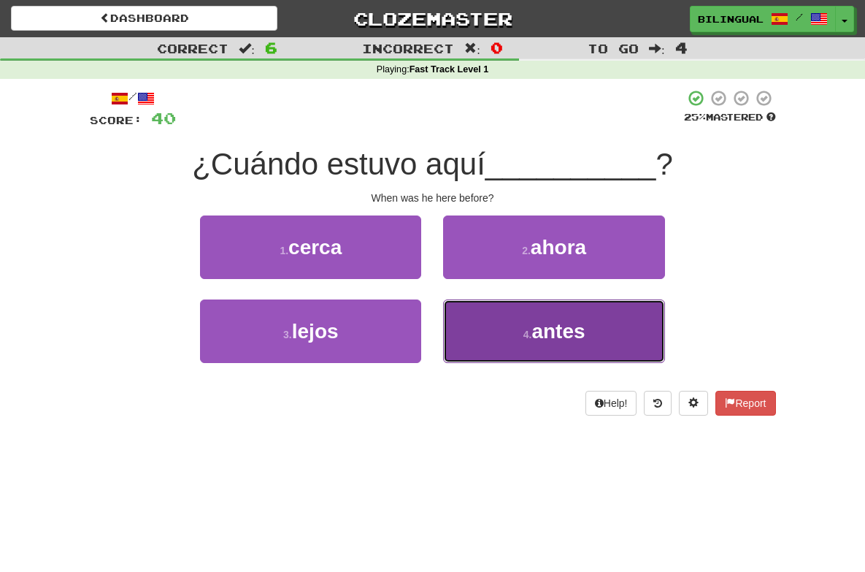
click at [524, 329] on button "4 . antes" at bounding box center [553, 331] width 221 height 64
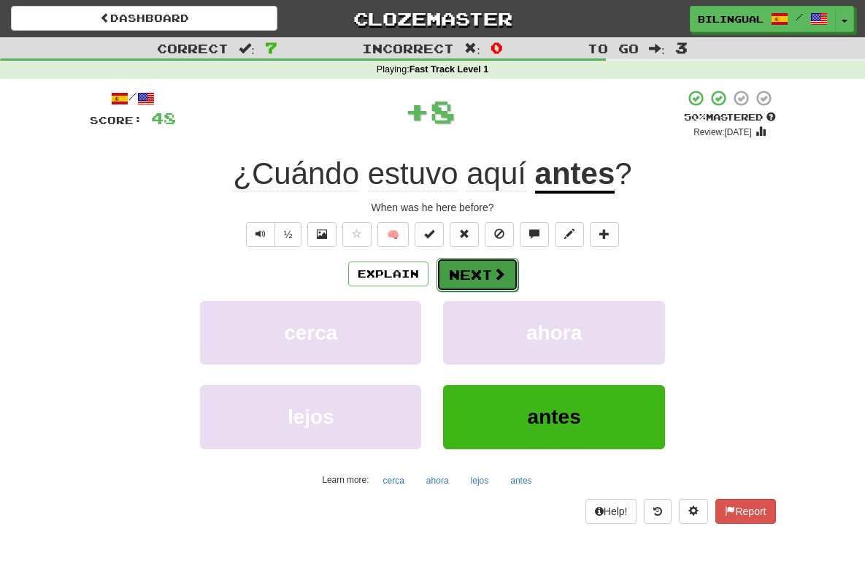
click at [486, 272] on button "Next" at bounding box center [478, 275] width 82 height 34
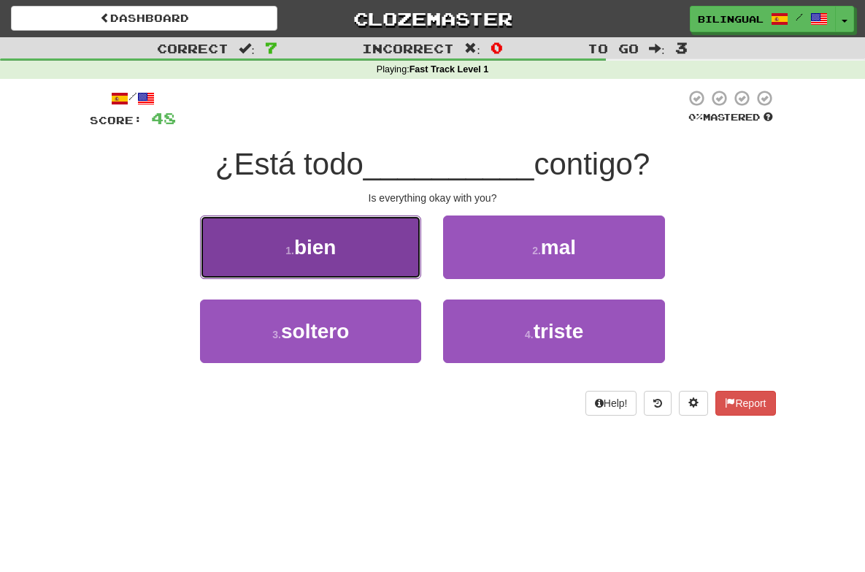
click at [369, 227] on button "1 . bien" at bounding box center [310, 247] width 221 height 64
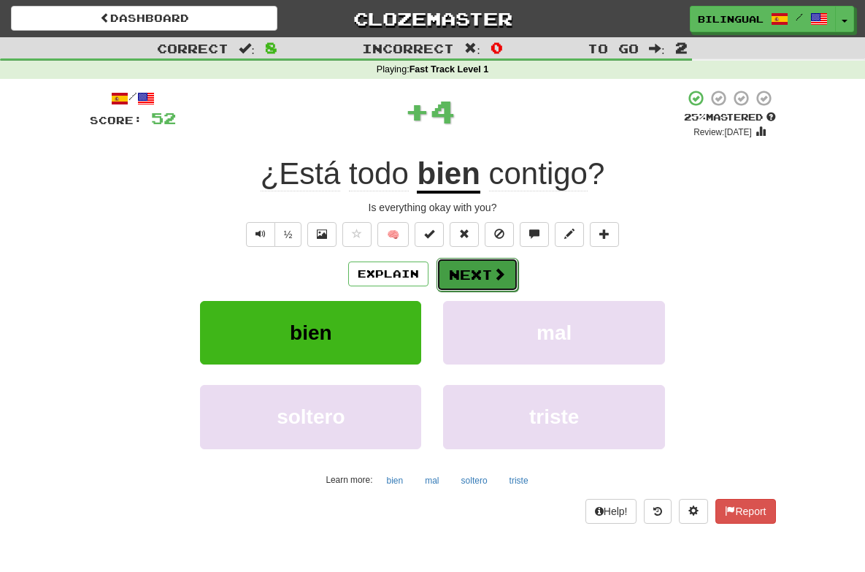
click at [481, 266] on button "Next" at bounding box center [478, 275] width 82 height 34
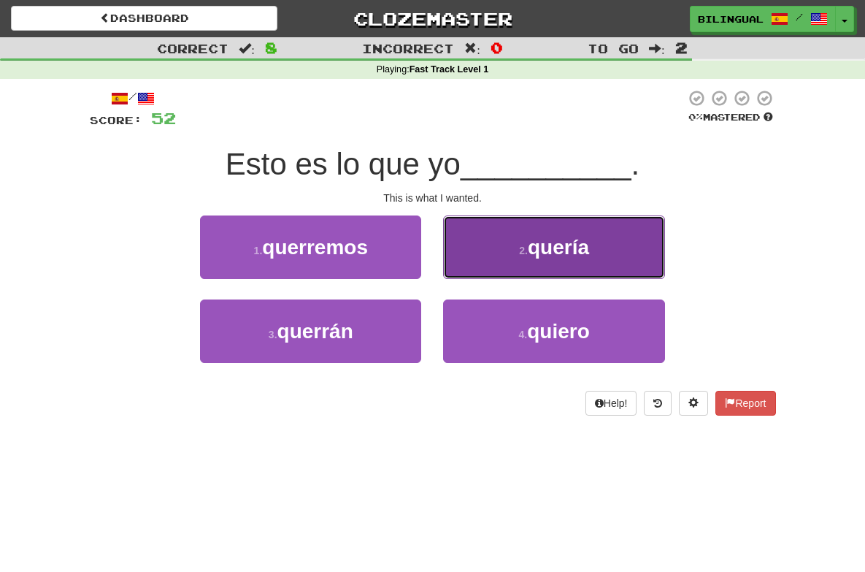
click at [532, 250] on button "2 . quería" at bounding box center [553, 247] width 221 height 64
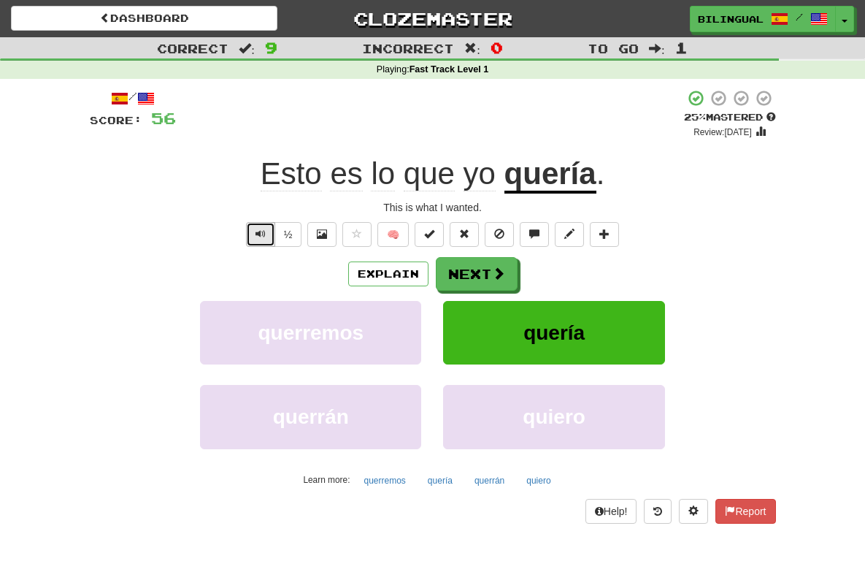
click at [261, 231] on span "Text-to-speech controls" at bounding box center [261, 234] width 10 height 10
click at [452, 278] on button "Next" at bounding box center [478, 275] width 82 height 34
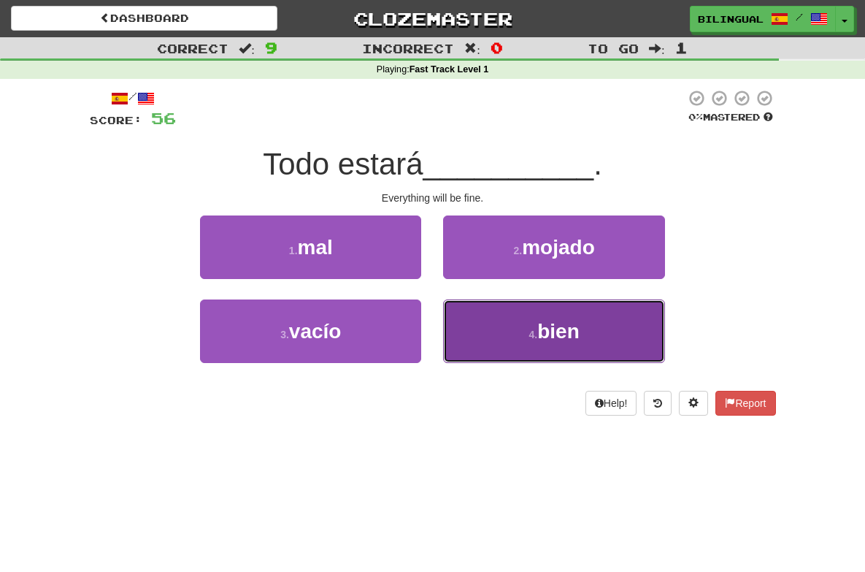
click at [556, 324] on button "4 . bien" at bounding box center [553, 331] width 221 height 64
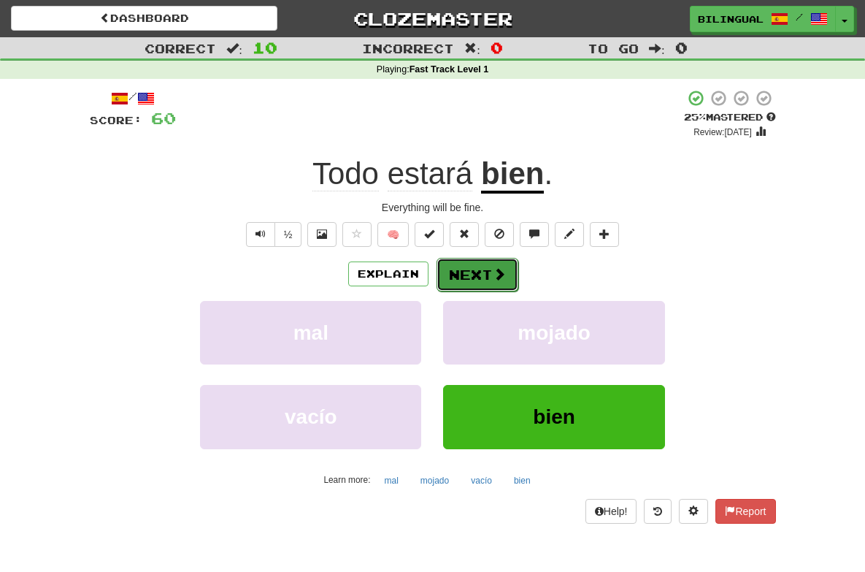
click at [466, 272] on button "Next" at bounding box center [478, 275] width 82 height 34
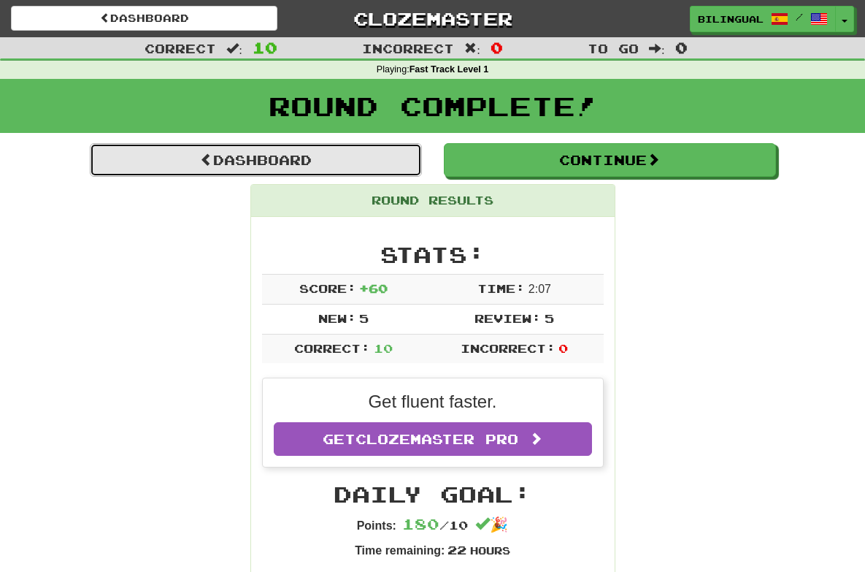
click at [200, 160] on span at bounding box center [206, 159] width 13 height 13
